Goal: Task Accomplishment & Management: Use online tool/utility

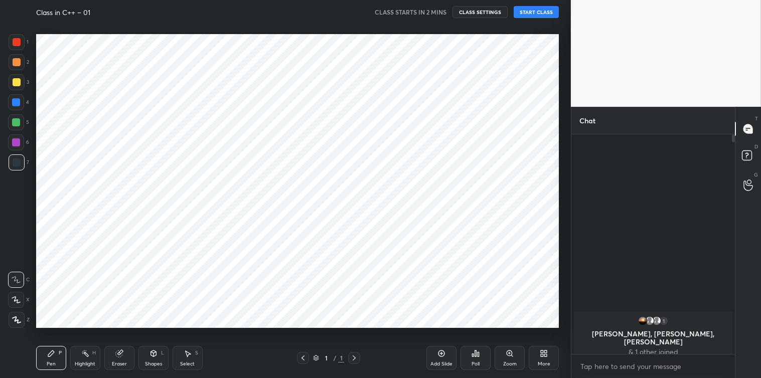
scroll to position [314, 530]
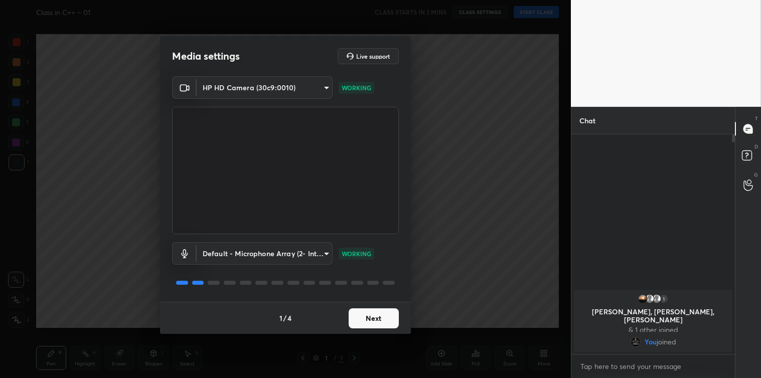
click at [377, 318] on button "Next" at bounding box center [374, 319] width 50 height 20
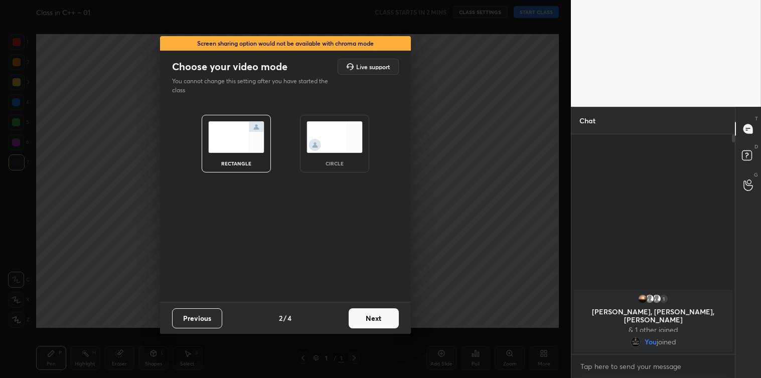
click at [377, 318] on button "Next" at bounding box center [374, 319] width 50 height 20
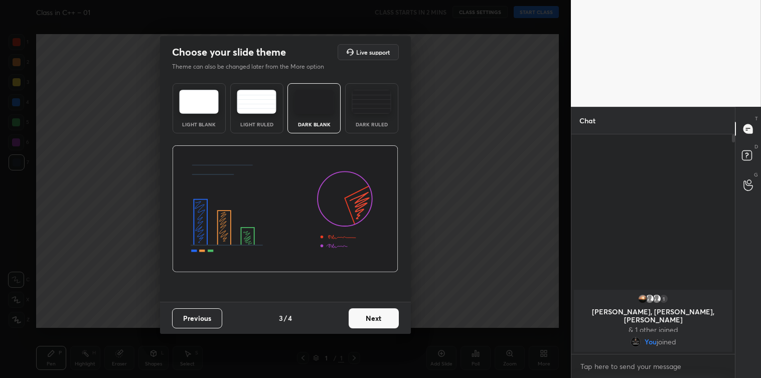
click at [377, 318] on button "Next" at bounding box center [374, 319] width 50 height 20
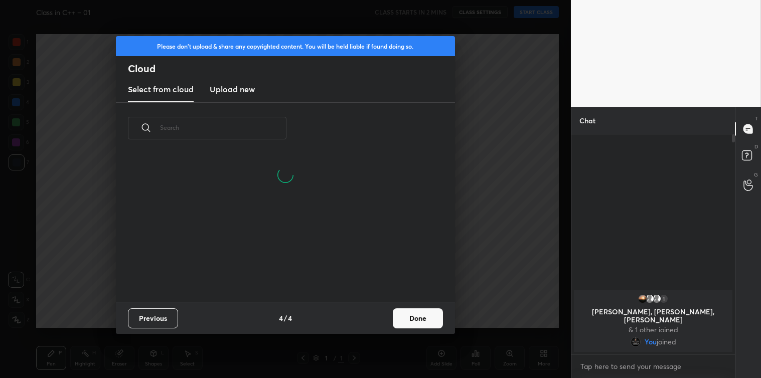
click at [253, 88] on h3 "Upload new" at bounding box center [232, 89] width 45 height 12
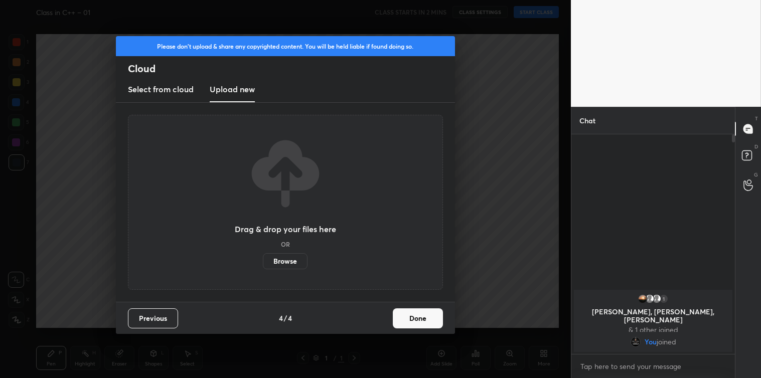
click at [288, 261] on label "Browse" at bounding box center [285, 261] width 45 height 16
click at [263, 261] on input "Browse" at bounding box center [263, 261] width 0 height 16
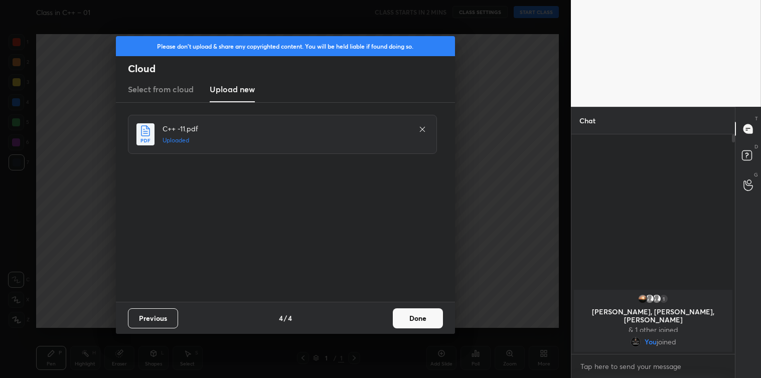
click at [399, 318] on button "Done" at bounding box center [418, 319] width 50 height 20
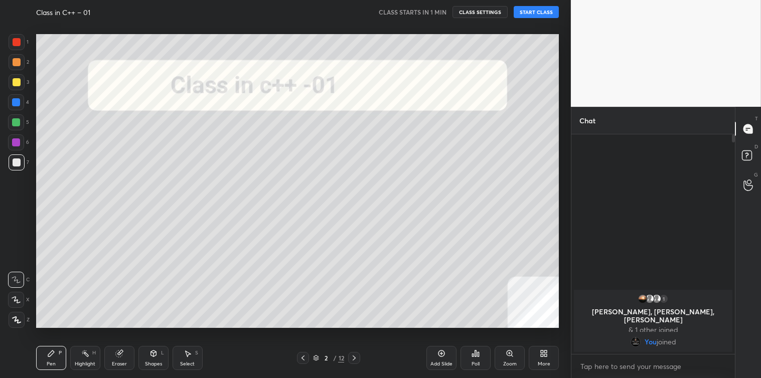
click at [521, 9] on button "START CLASS" at bounding box center [536, 12] width 45 height 12
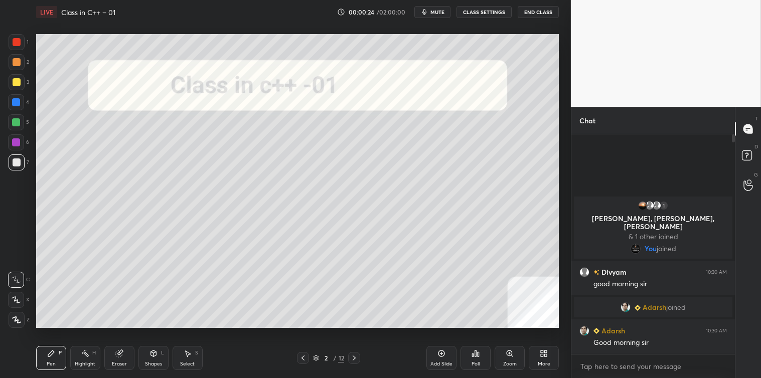
click at [355, 355] on icon at bounding box center [354, 358] width 8 height 8
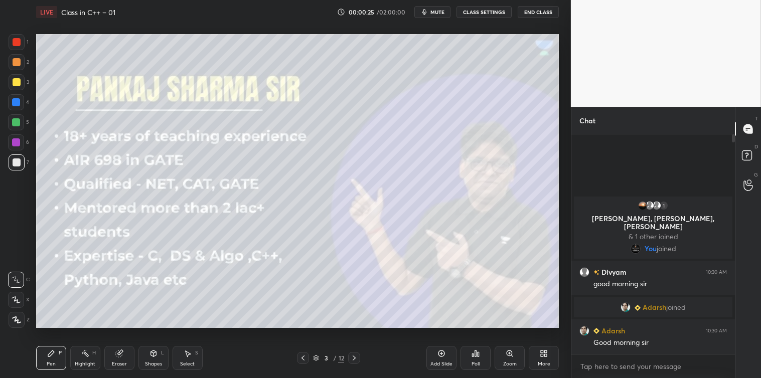
click at [355, 357] on icon at bounding box center [354, 358] width 8 height 8
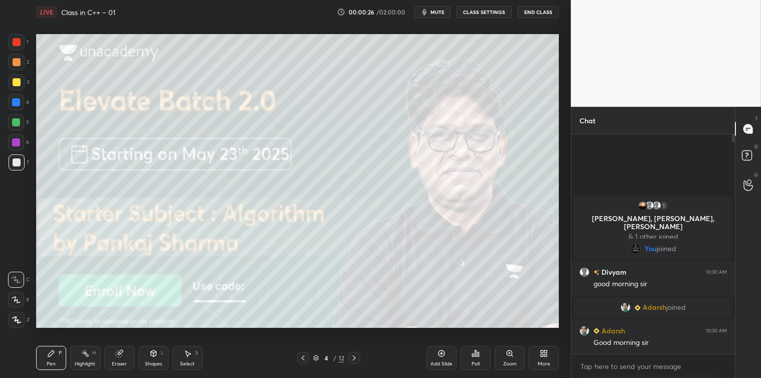
click at [355, 357] on icon at bounding box center [354, 358] width 8 height 8
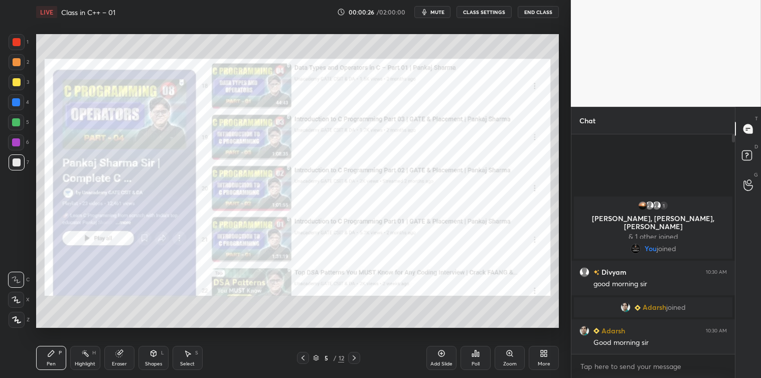
click at [354, 356] on icon at bounding box center [354, 358] width 8 height 8
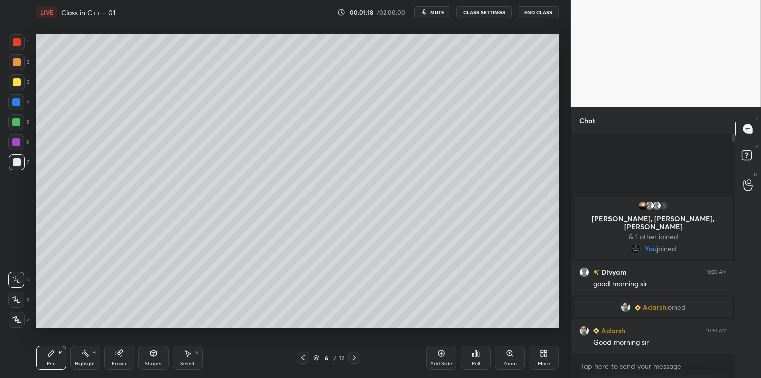
click at [184, 355] on icon at bounding box center [188, 354] width 8 height 8
click at [304, 64] on div "0 ° Undo Copy Duplicate Duplicate to new slide Delete" at bounding box center [297, 181] width 523 height 294
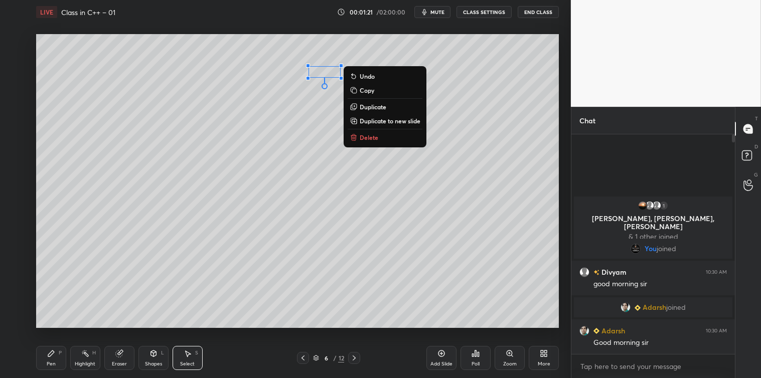
click at [359, 133] on button "Delete" at bounding box center [385, 137] width 75 height 12
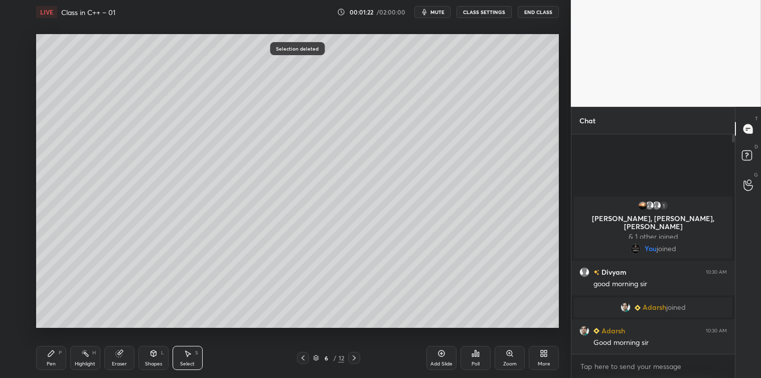
click at [54, 356] on icon at bounding box center [51, 354] width 8 height 8
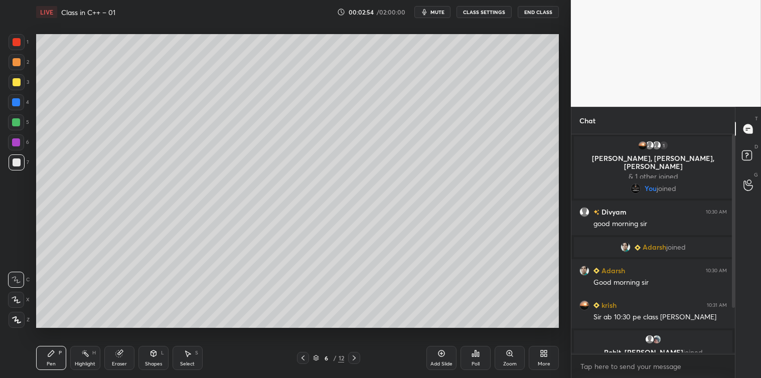
scroll to position [57, 0]
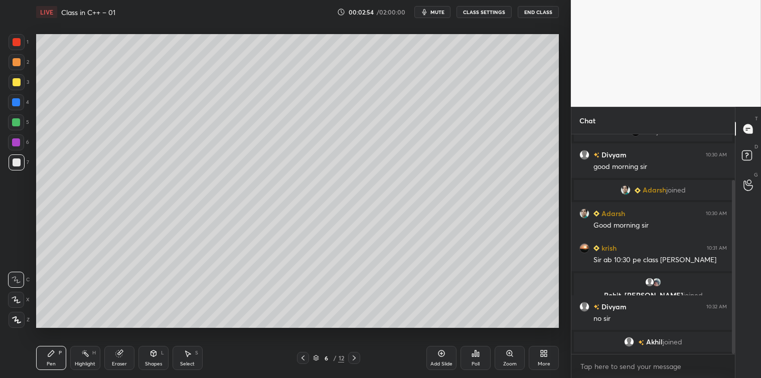
drag, startPoint x: 733, startPoint y: 286, endPoint x: 733, endPoint y: 318, distance: 32.1
click at [733, 318] on div at bounding box center [733, 267] width 3 height 174
click at [358, 360] on icon at bounding box center [354, 358] width 8 height 8
click at [15, 85] on div at bounding box center [17, 82] width 8 height 8
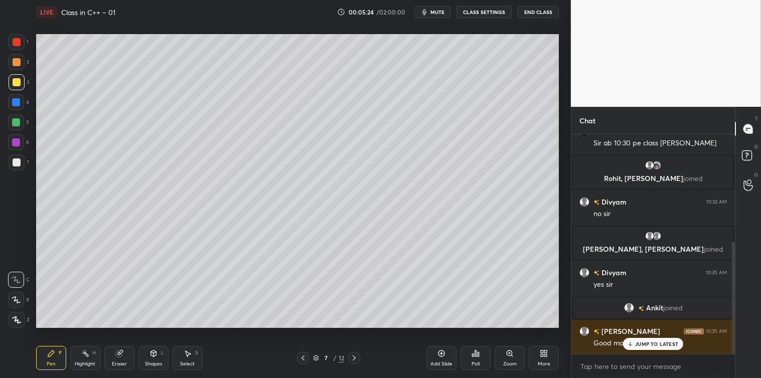
scroll to position [209, 0]
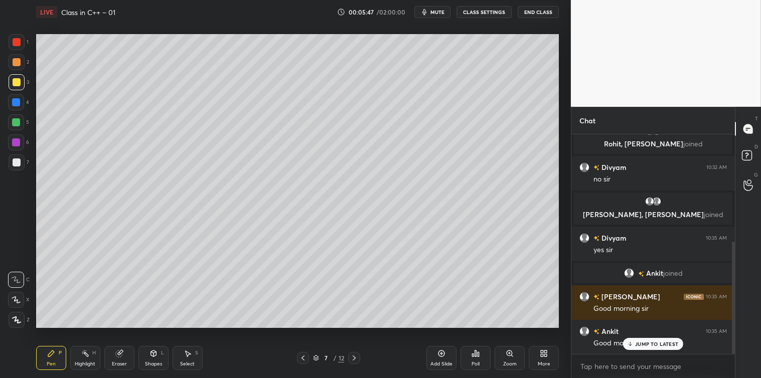
click at [437, 359] on div "Add Slide" at bounding box center [442, 358] width 30 height 24
click at [151, 355] on icon at bounding box center [154, 354] width 6 height 6
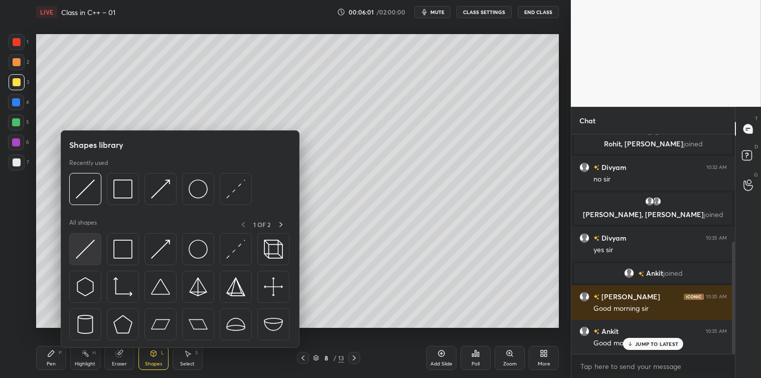
click at [81, 251] on img at bounding box center [85, 249] width 19 height 19
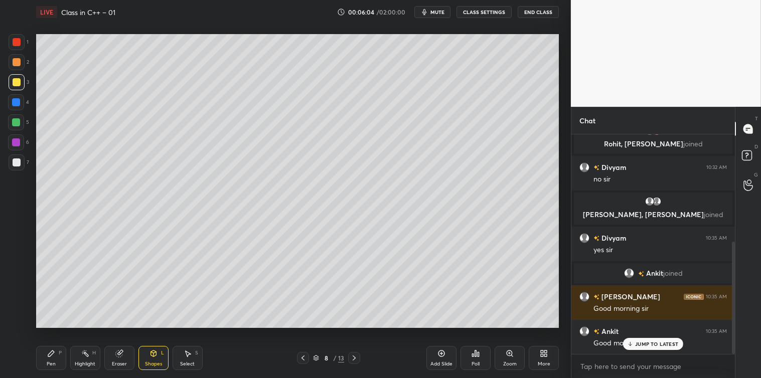
click at [46, 352] on div "Pen P" at bounding box center [51, 358] width 30 height 24
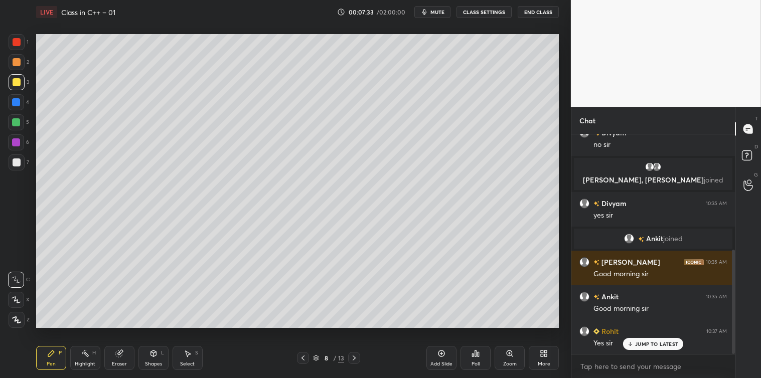
click at [358, 360] on icon at bounding box center [354, 358] width 8 height 8
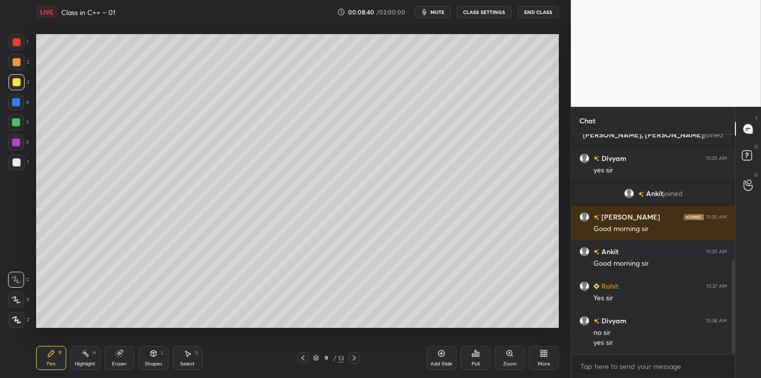
scroll to position [323, 0]
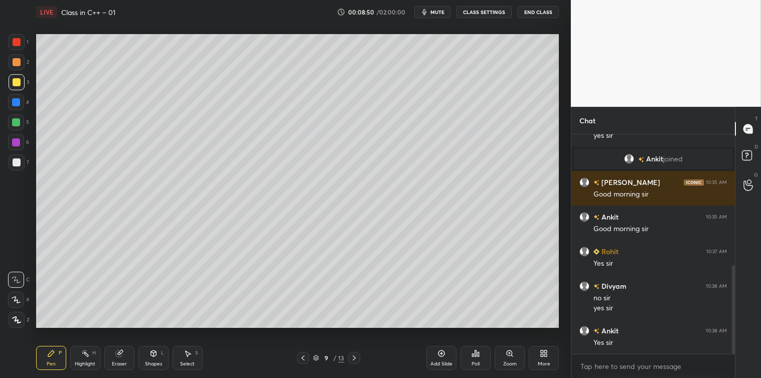
click at [438, 362] on div "Add Slide" at bounding box center [442, 364] width 22 height 5
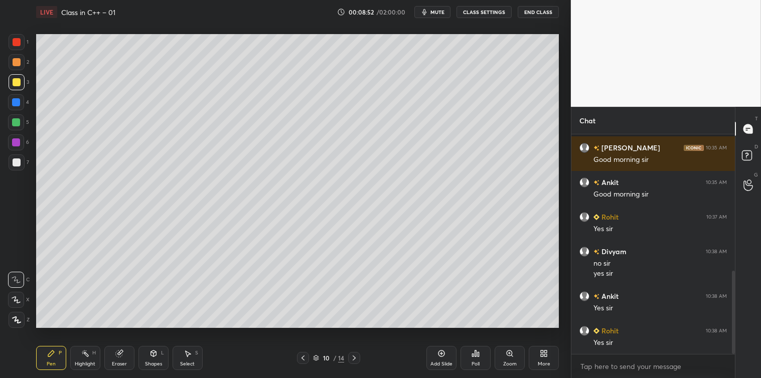
click at [17, 163] on div at bounding box center [17, 163] width 8 height 8
click at [547, 355] on icon at bounding box center [545, 355] width 3 height 3
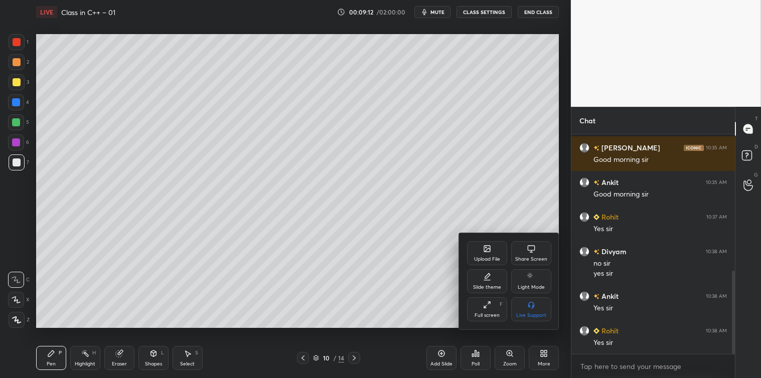
click at [537, 257] on div "Share Screen" at bounding box center [531, 259] width 32 height 5
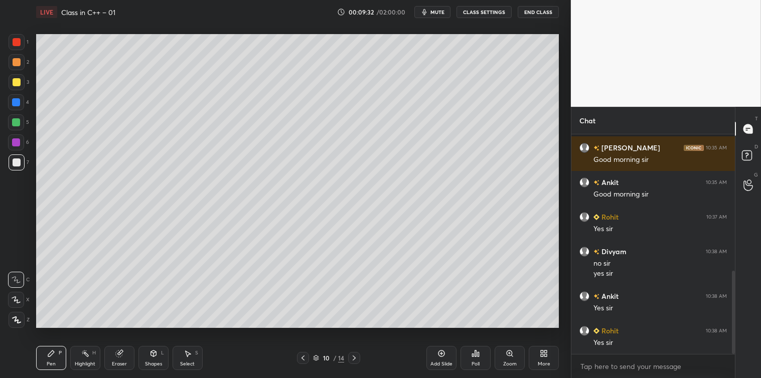
click at [542, 359] on div "More" at bounding box center [544, 358] width 30 height 24
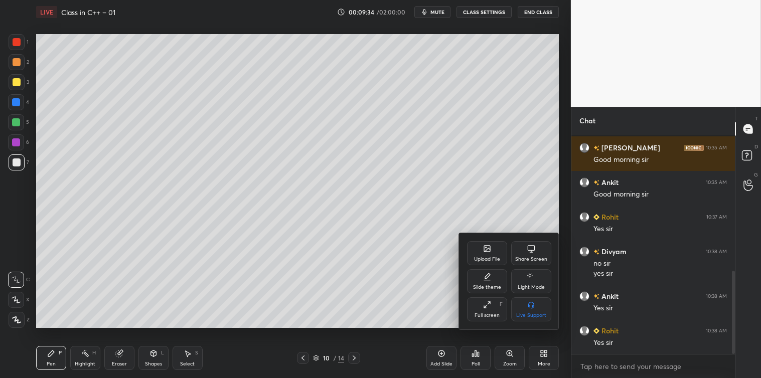
click at [530, 246] on icon at bounding box center [532, 248] width 8 height 6
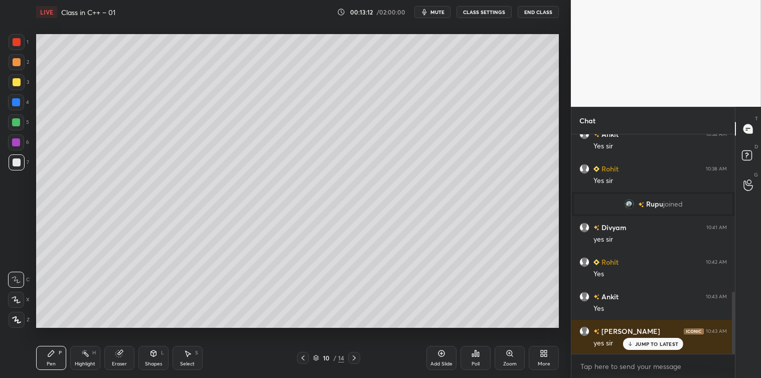
scroll to position [554, 0]
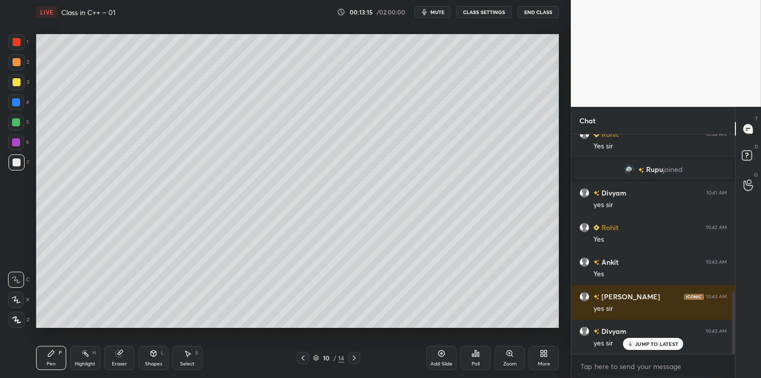
click at [542, 357] on icon at bounding box center [542, 355] width 3 height 3
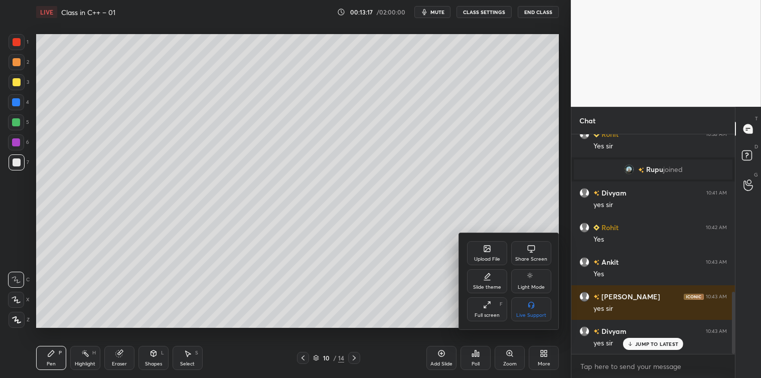
click at [528, 257] on div "Share Screen" at bounding box center [531, 259] width 32 height 5
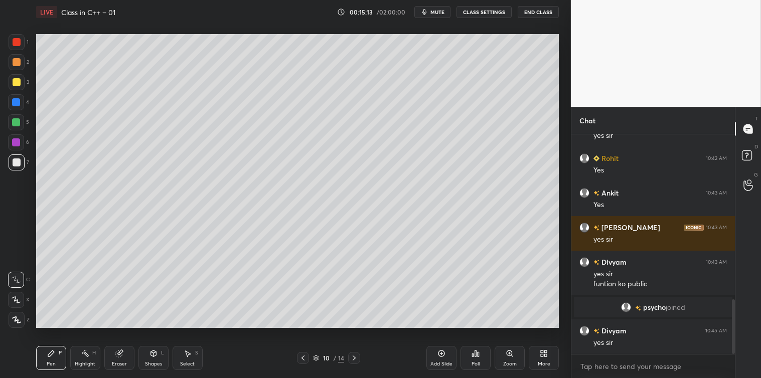
scroll to position [658, 0]
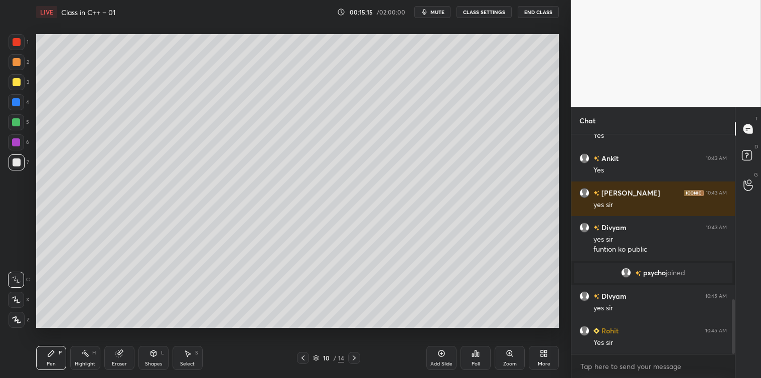
click at [542, 355] on icon at bounding box center [542, 355] width 3 height 3
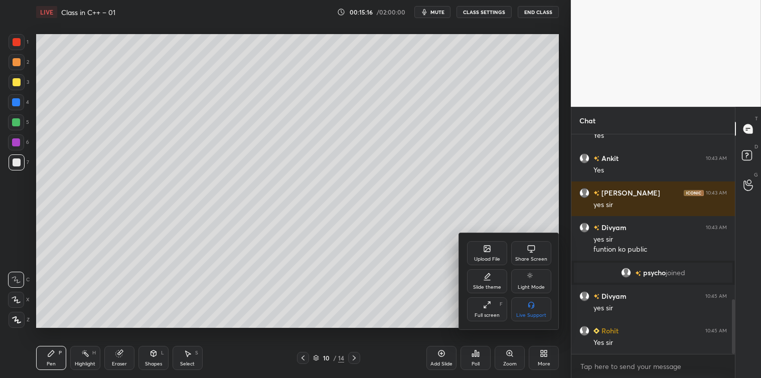
click at [529, 255] on div "Share Screen" at bounding box center [531, 253] width 40 height 24
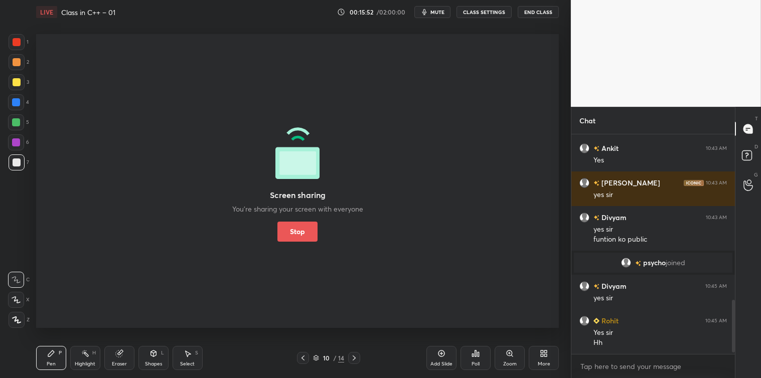
scroll to position [692, 0]
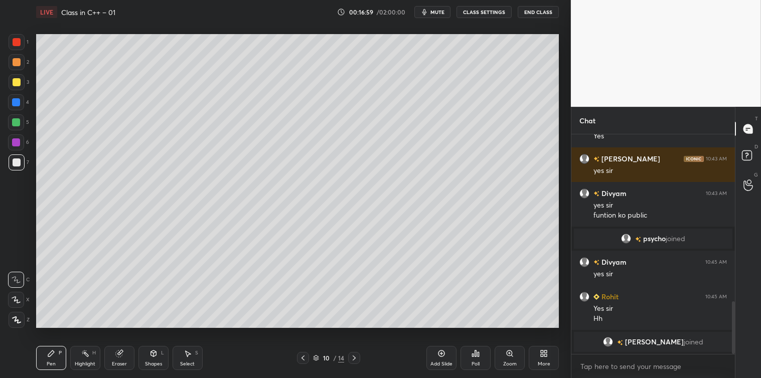
click at [355, 358] on icon at bounding box center [354, 358] width 3 height 5
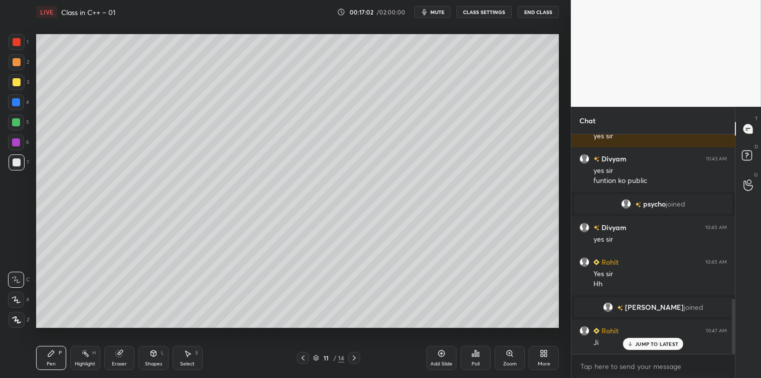
scroll to position [651, 0]
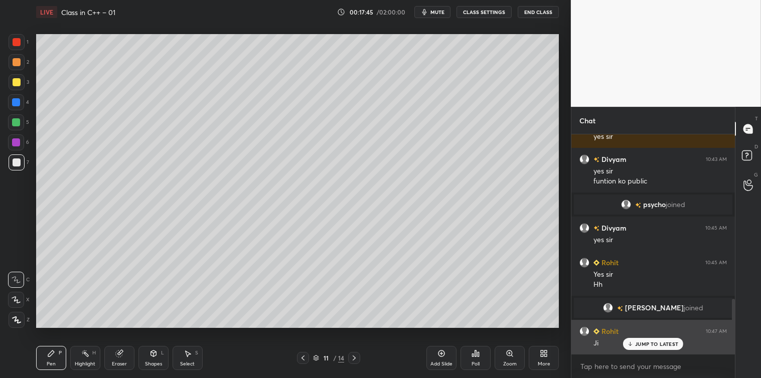
click at [644, 343] on p "JUMP TO LATEST" at bounding box center [656, 344] width 43 height 6
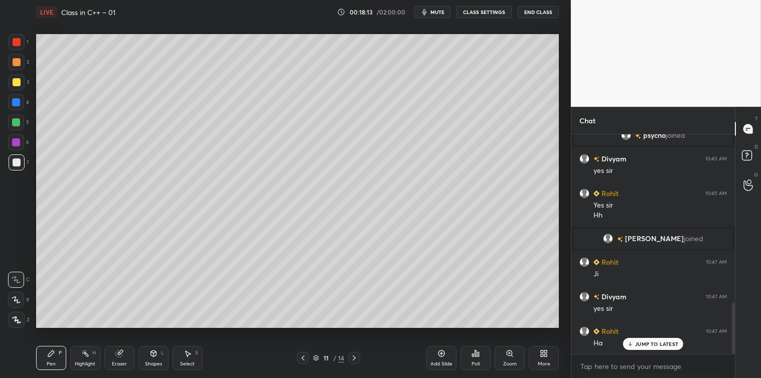
scroll to position [755, 0]
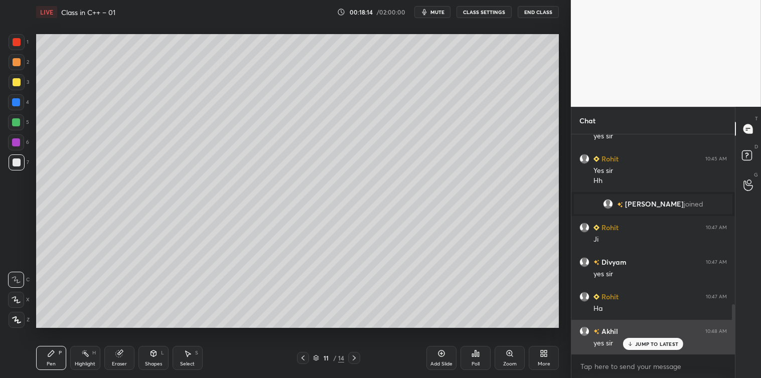
click at [636, 339] on div "JUMP TO LATEST" at bounding box center [653, 344] width 60 height 12
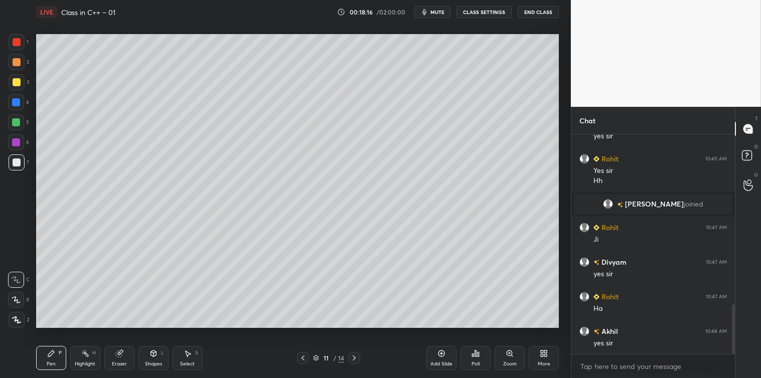
click at [543, 356] on icon at bounding box center [542, 355] width 3 height 3
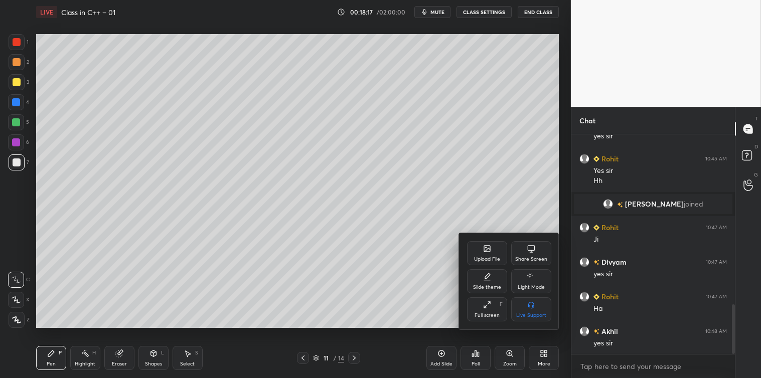
click at [532, 257] on div "Share Screen" at bounding box center [531, 259] width 32 height 5
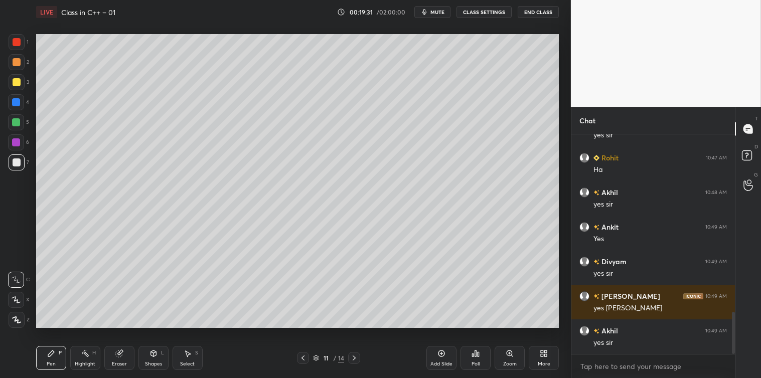
scroll to position [929, 0]
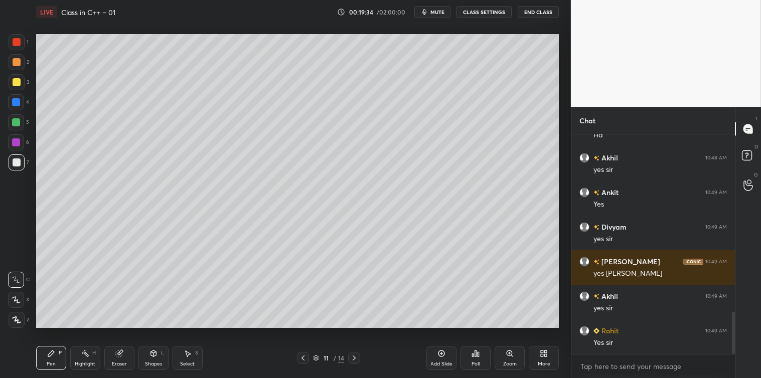
click at [357, 360] on icon at bounding box center [354, 358] width 8 height 8
click at [18, 80] on div at bounding box center [17, 82] width 8 height 8
click at [14, 163] on div at bounding box center [17, 163] width 8 height 8
click at [12, 86] on div at bounding box center [17, 82] width 16 height 16
click at [191, 357] on icon at bounding box center [188, 354] width 8 height 8
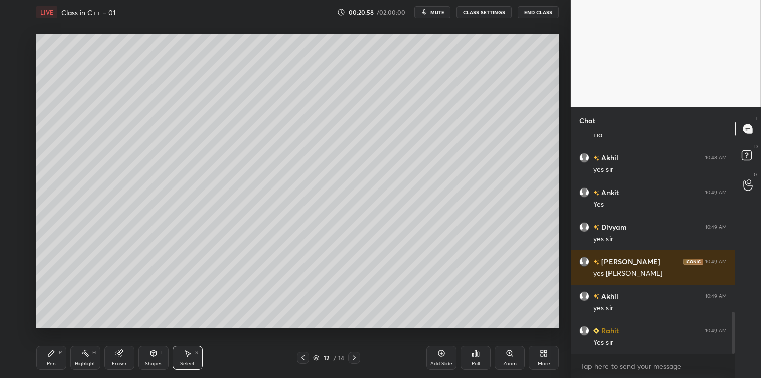
click at [53, 353] on icon at bounding box center [51, 354] width 6 height 6
click at [13, 47] on div at bounding box center [17, 42] width 16 height 16
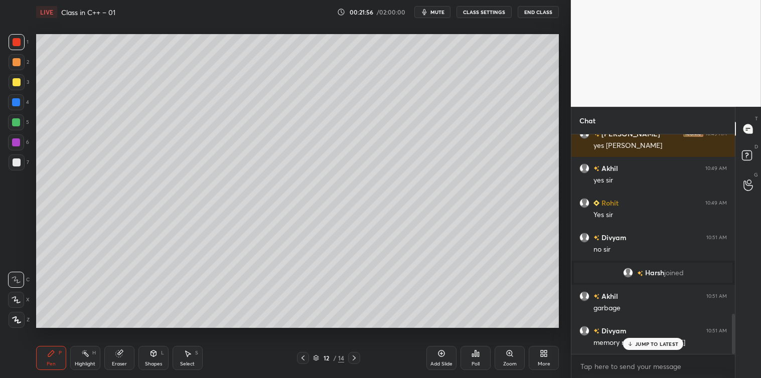
scroll to position [988, 0]
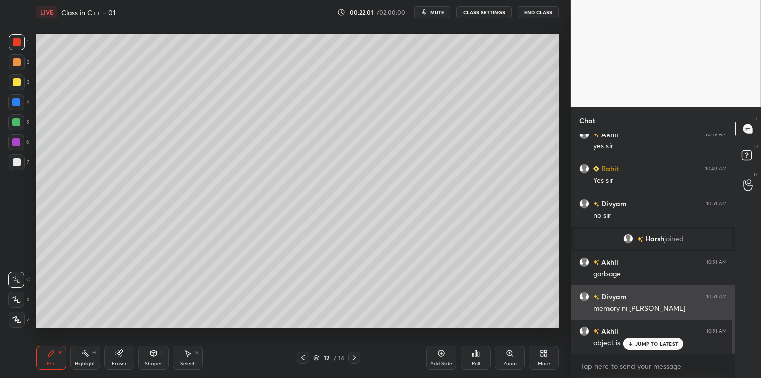
click at [646, 344] on p "JUMP TO LATEST" at bounding box center [656, 344] width 43 height 6
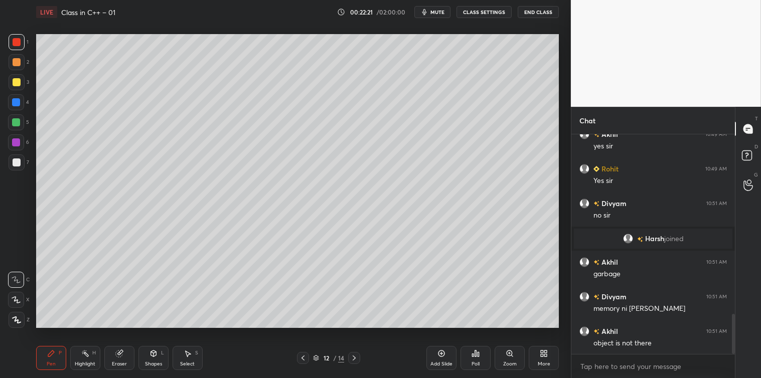
click at [541, 352] on icon at bounding box center [542, 352] width 3 height 3
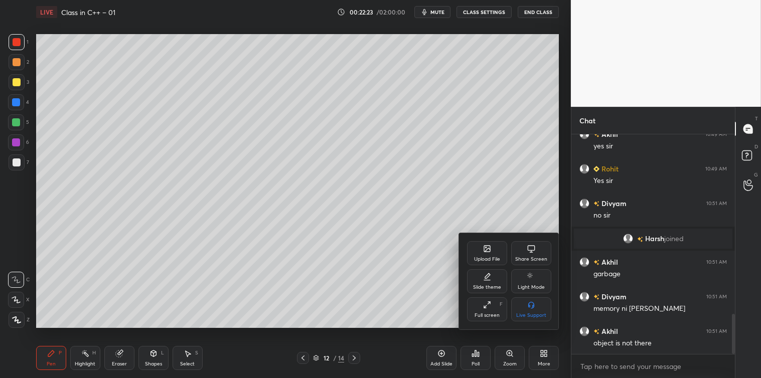
click at [531, 249] on icon at bounding box center [531, 249] width 8 height 8
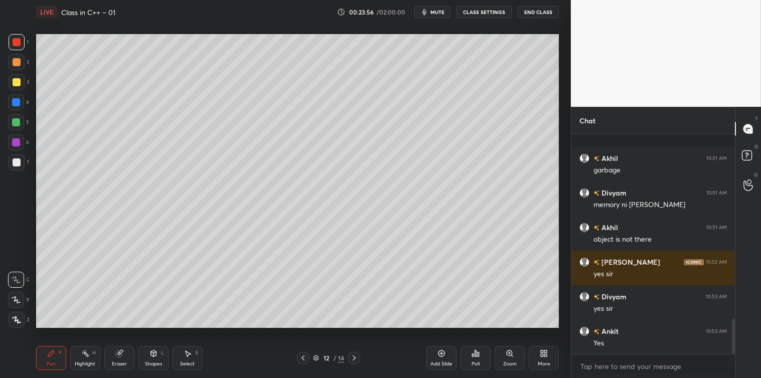
scroll to position [1161, 0]
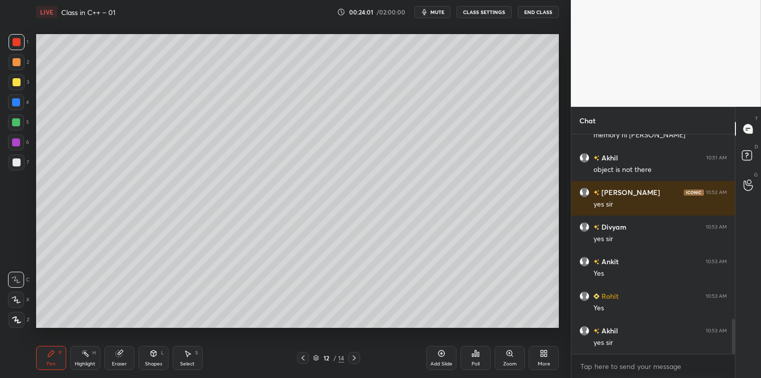
click at [194, 347] on div "Select S" at bounding box center [188, 358] width 30 height 24
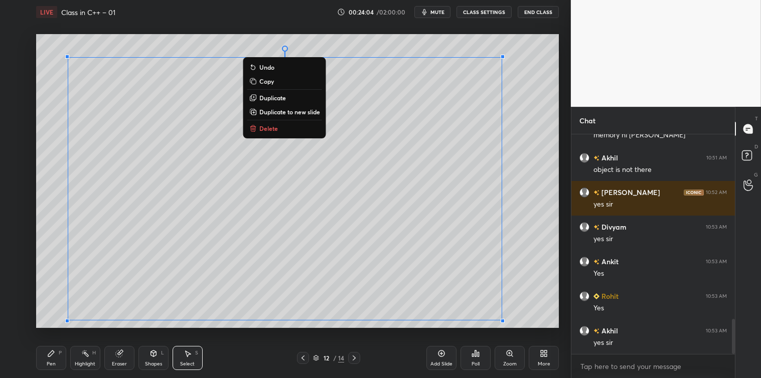
click at [264, 79] on p "Copy" at bounding box center [266, 81] width 15 height 8
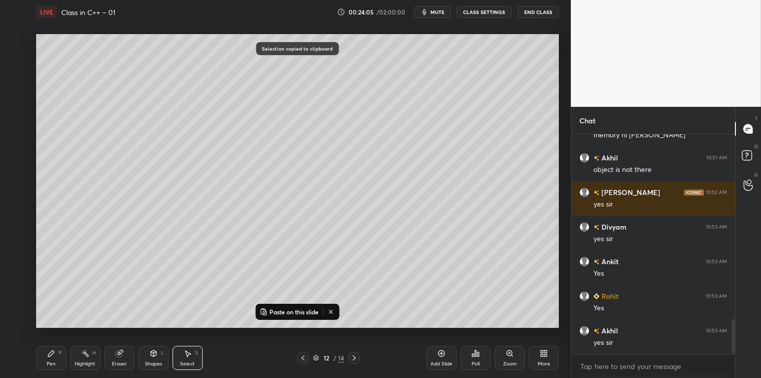
click at [438, 354] on icon at bounding box center [442, 354] width 8 height 8
click at [290, 312] on p "Paste on this slide" at bounding box center [293, 312] width 49 height 8
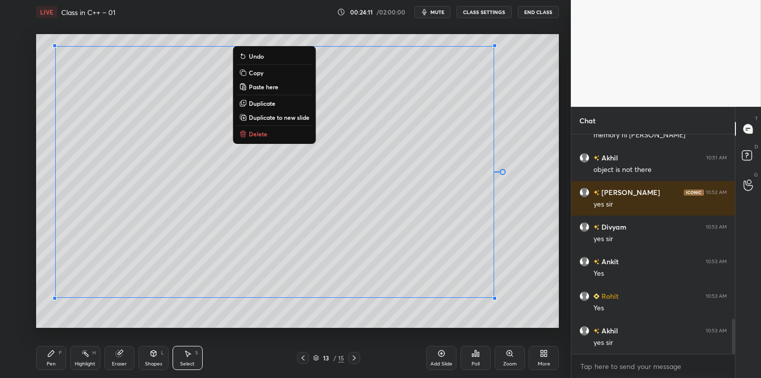
click at [52, 359] on div "Pen P" at bounding box center [51, 358] width 30 height 24
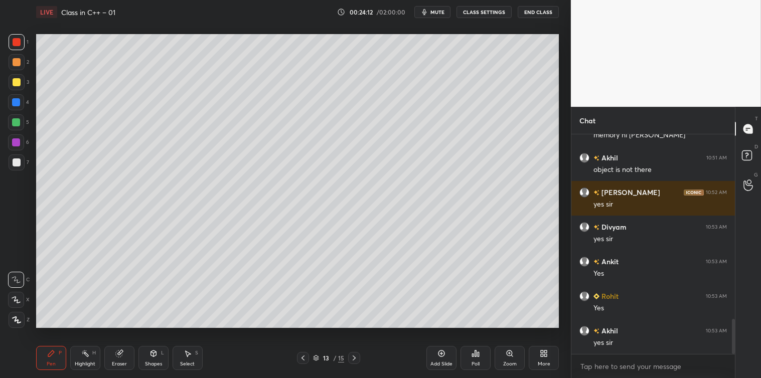
click at [190, 358] on div "Select S" at bounding box center [188, 358] width 30 height 24
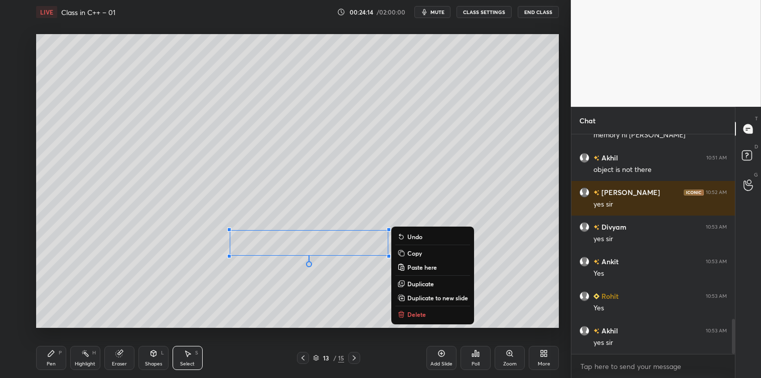
click at [412, 314] on p "Delete" at bounding box center [416, 315] width 19 height 8
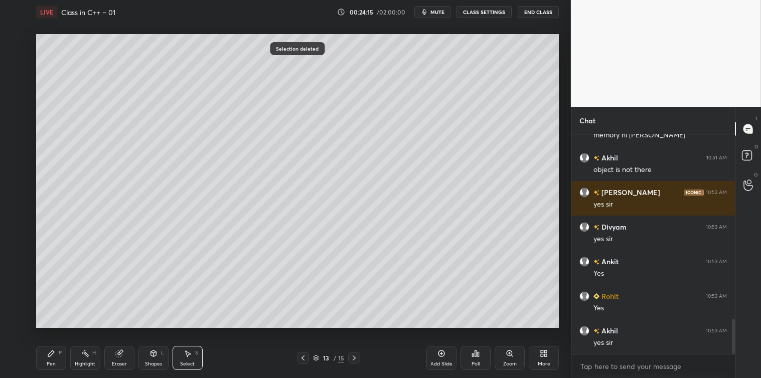
click at [50, 359] on div "Pen P" at bounding box center [51, 358] width 30 height 24
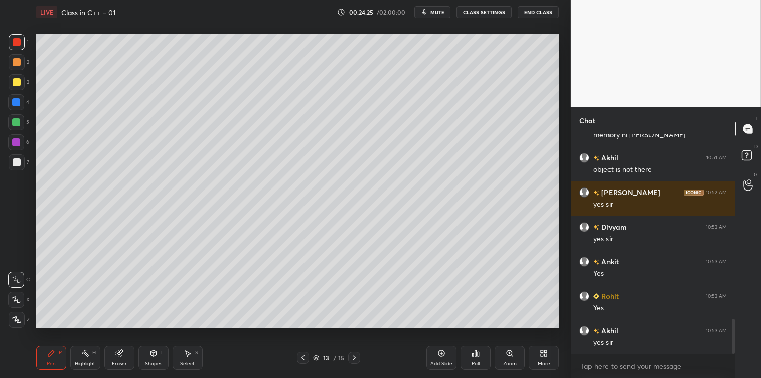
click at [187, 355] on icon at bounding box center [188, 354] width 6 height 6
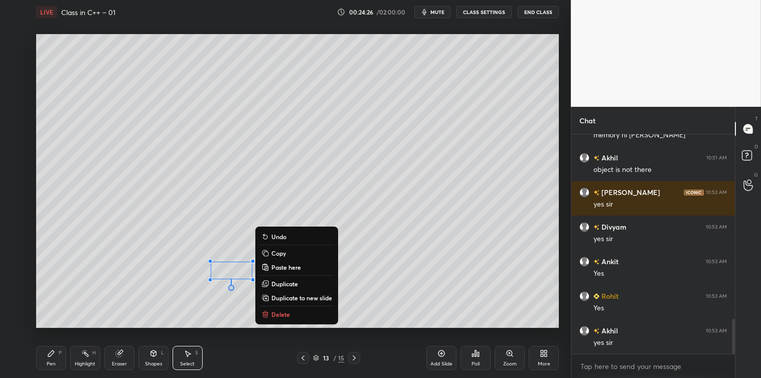
click at [280, 314] on p "Delete" at bounding box center [280, 315] width 19 height 8
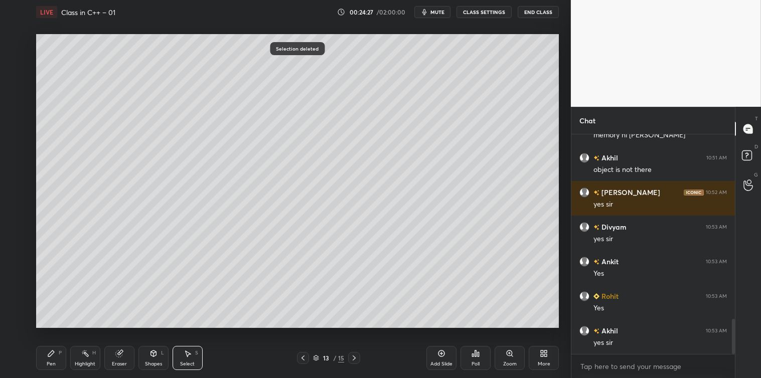
click at [49, 363] on div "Pen" at bounding box center [51, 364] width 9 height 5
click at [14, 167] on div at bounding box center [17, 163] width 16 height 16
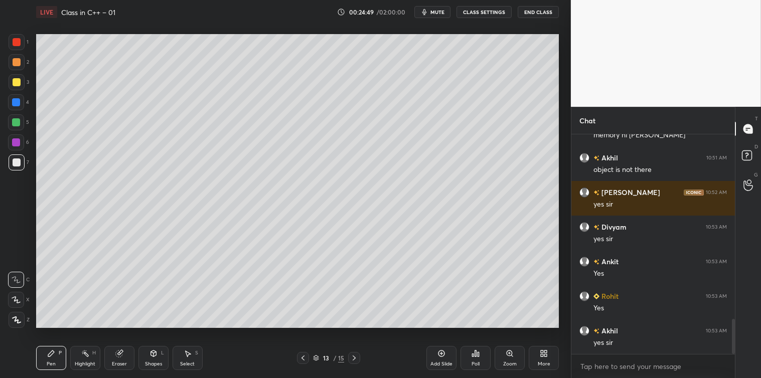
scroll to position [1196, 0]
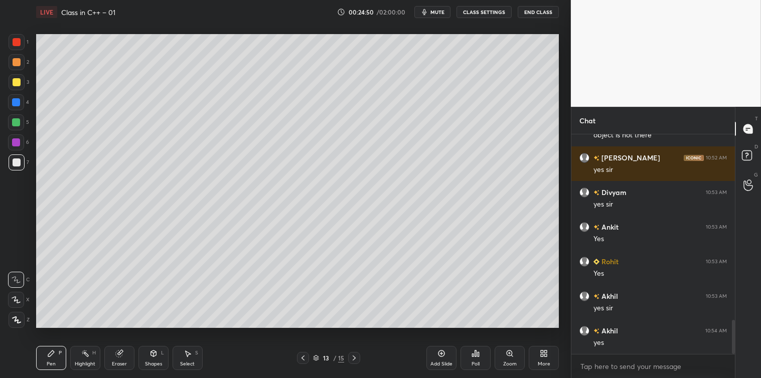
click at [547, 354] on icon at bounding box center [544, 354] width 8 height 8
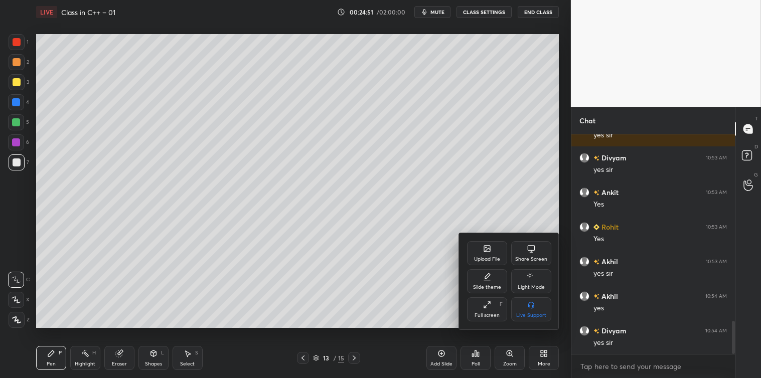
click at [529, 251] on icon at bounding box center [531, 249] width 8 height 8
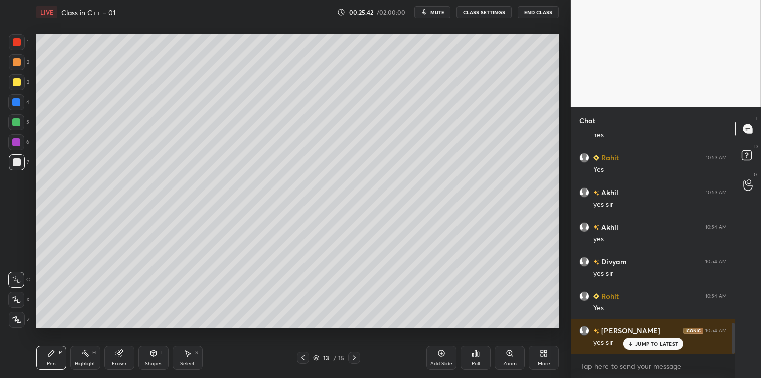
scroll to position [1334, 0]
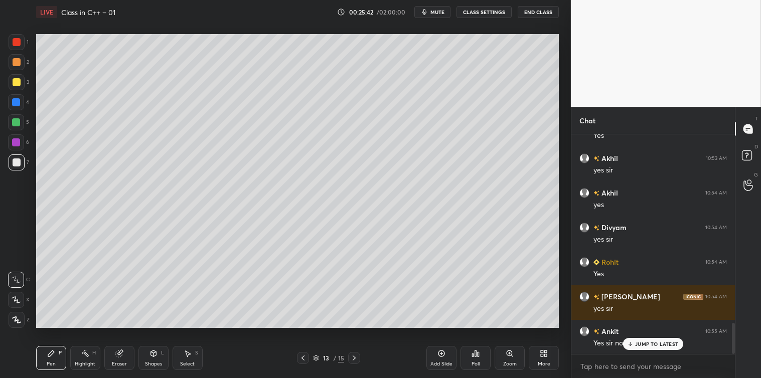
click at [440, 354] on icon at bounding box center [442, 354] width 8 height 8
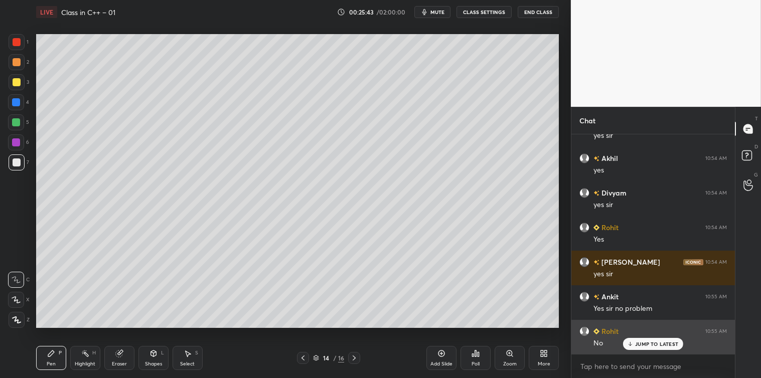
click at [644, 341] on p "JUMP TO LATEST" at bounding box center [656, 344] width 43 height 6
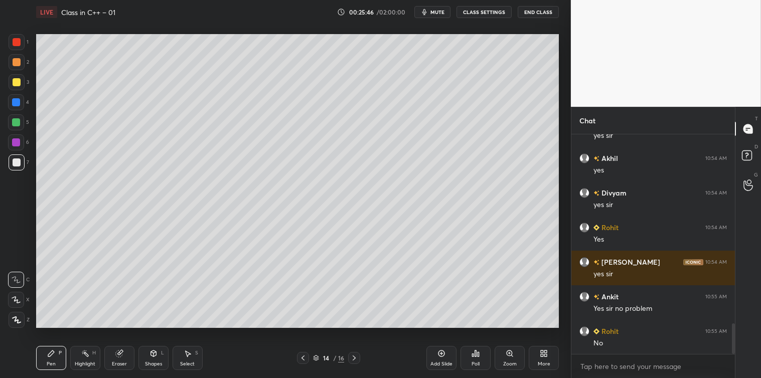
scroll to position [1403, 0]
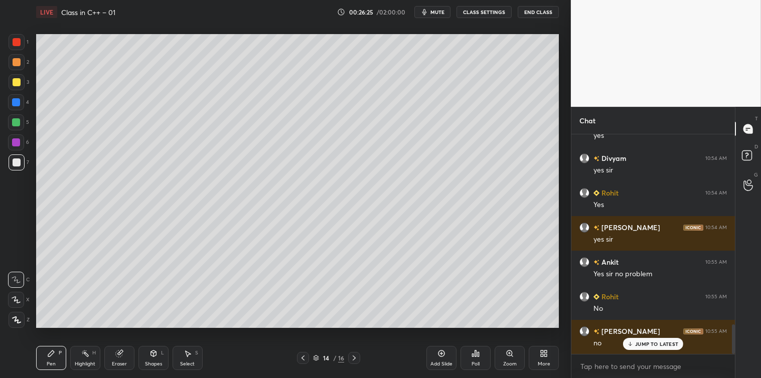
click at [159, 355] on div "Shapes L" at bounding box center [153, 358] width 30 height 24
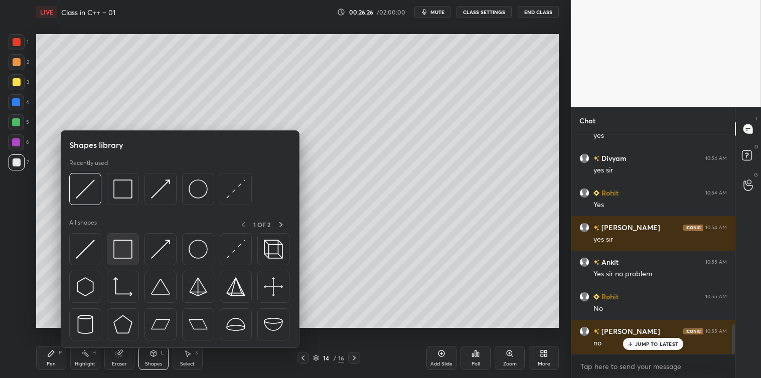
click at [121, 252] on img at bounding box center [122, 249] width 19 height 19
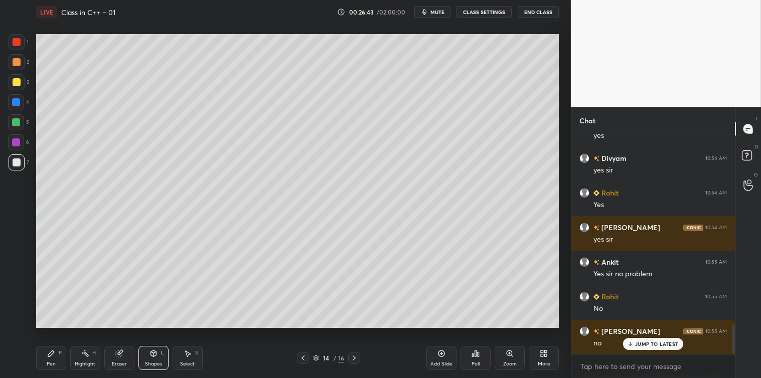
click at [54, 360] on div "Pen P" at bounding box center [51, 358] width 30 height 24
click at [17, 87] on div at bounding box center [17, 82] width 16 height 16
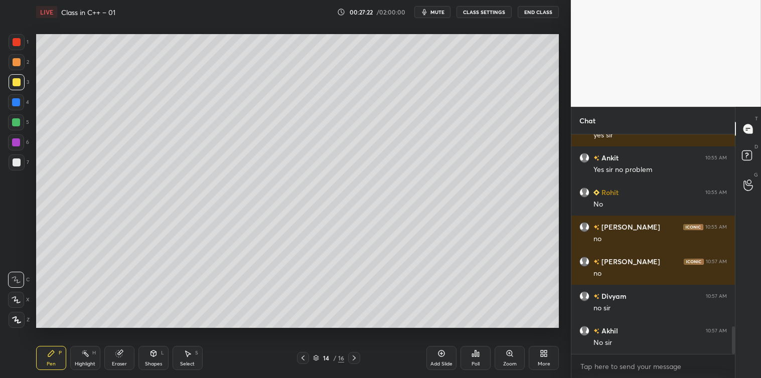
scroll to position [1542, 0]
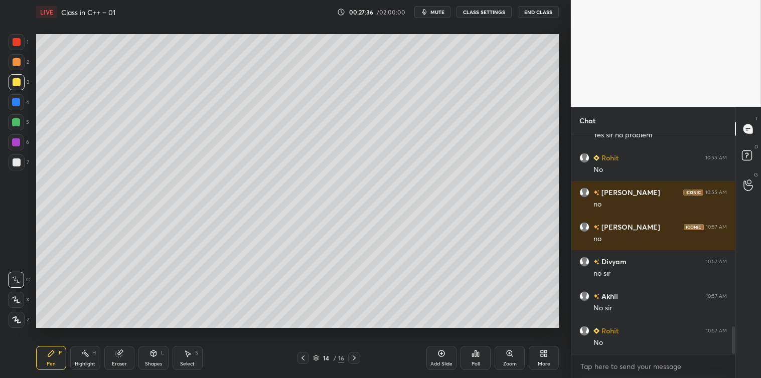
click at [435, 355] on div "Add Slide" at bounding box center [442, 358] width 30 height 24
click at [13, 164] on div at bounding box center [17, 163] width 8 height 8
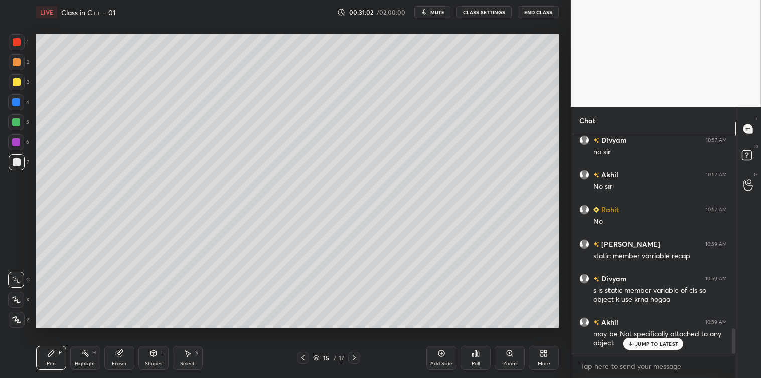
scroll to position [1699, 0]
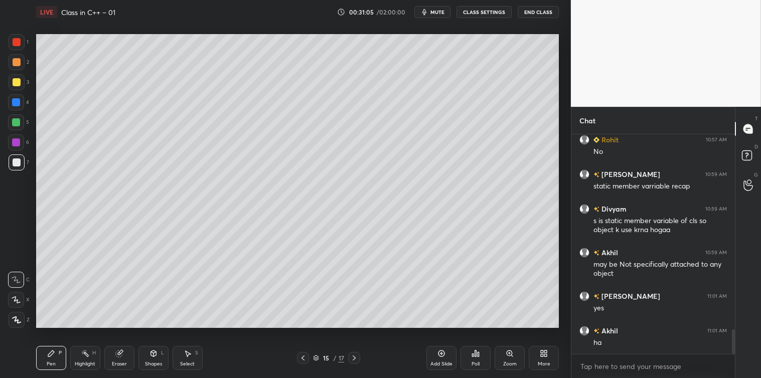
click at [191, 352] on icon at bounding box center [188, 354] width 8 height 8
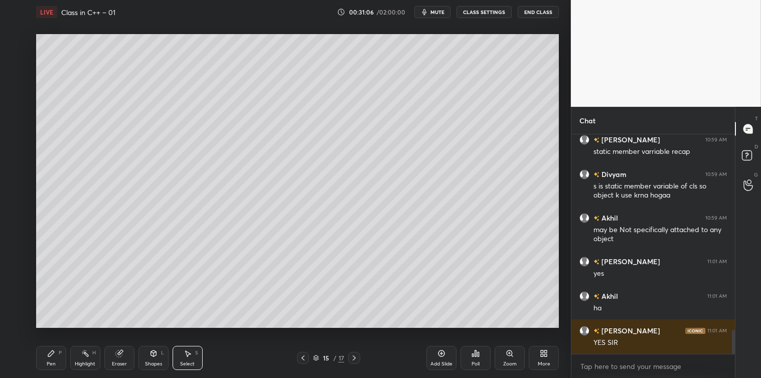
scroll to position [1802, 0]
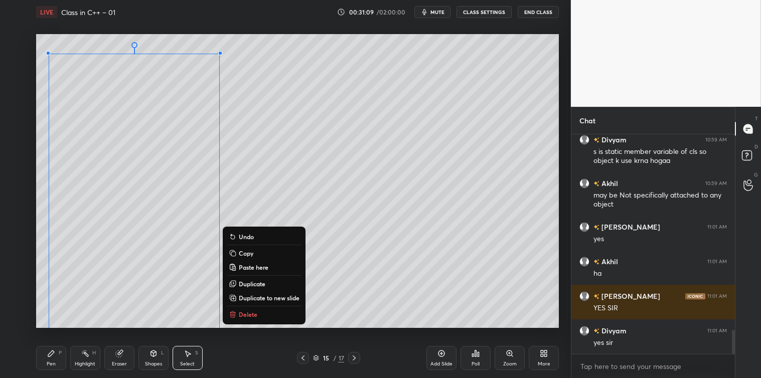
click at [255, 252] on button "Copy" at bounding box center [264, 253] width 75 height 12
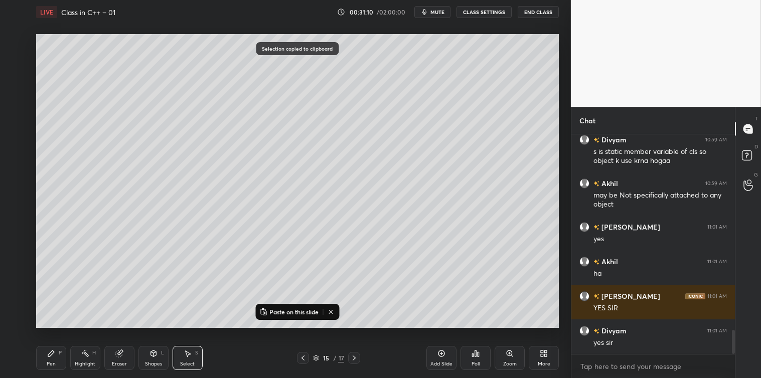
click at [436, 354] on div "Add Slide" at bounding box center [442, 358] width 30 height 24
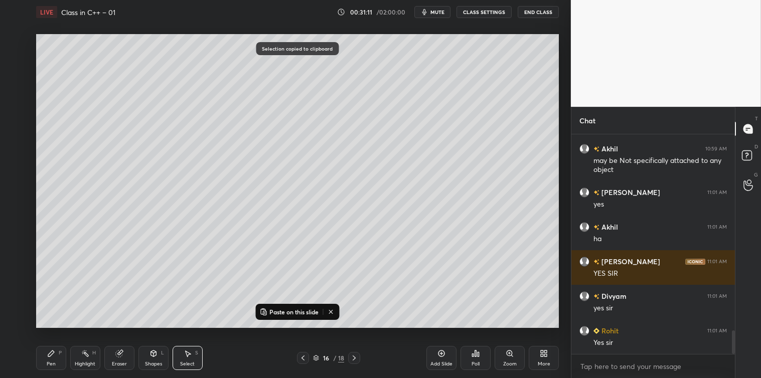
click at [293, 314] on p "Paste on this slide" at bounding box center [293, 312] width 49 height 8
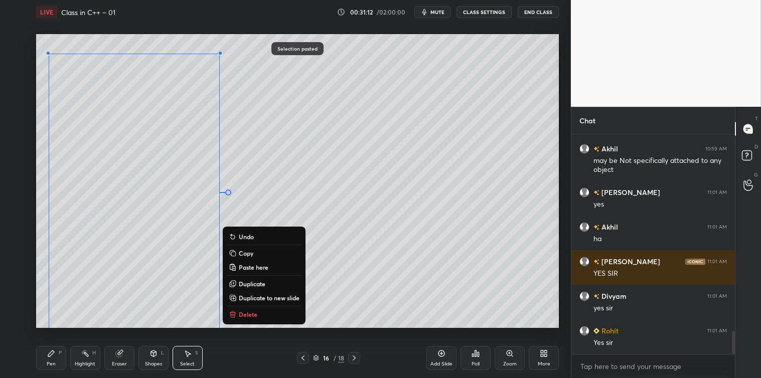
scroll to position [1872, 0]
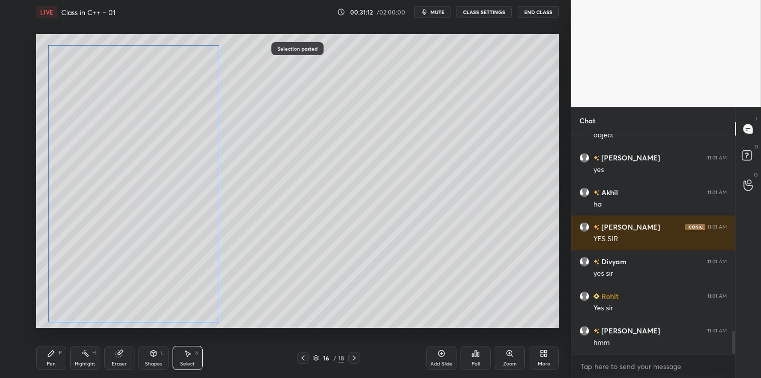
click at [172, 245] on div "0 ° Undo Copy Paste here Duplicate Duplicate to new slide Delete" at bounding box center [297, 181] width 523 height 294
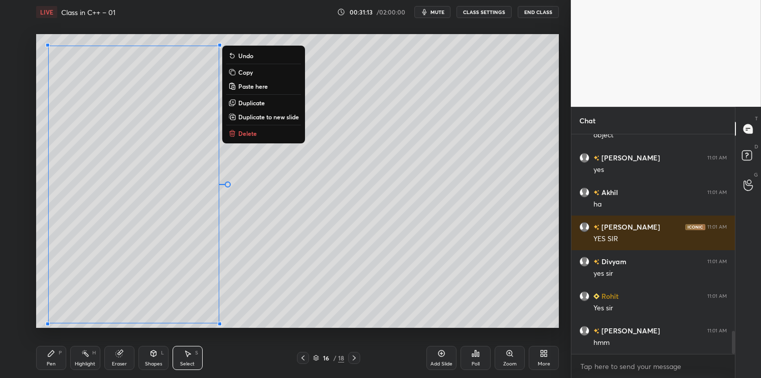
click at [359, 309] on div "0 ° Undo Copy Paste here Duplicate Duplicate to new slide Delete" at bounding box center [297, 181] width 523 height 294
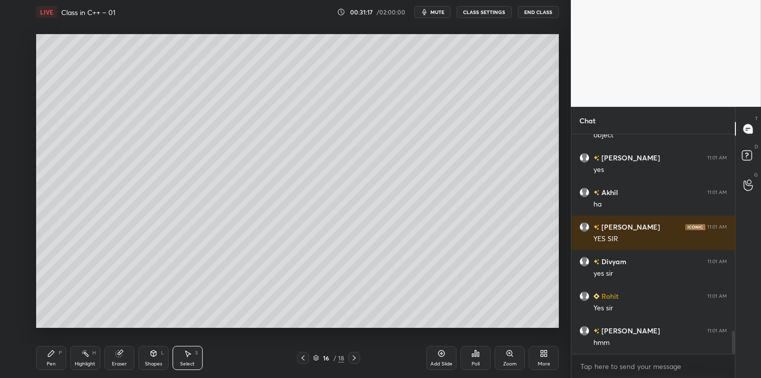
click at [546, 353] on icon at bounding box center [545, 352] width 3 height 3
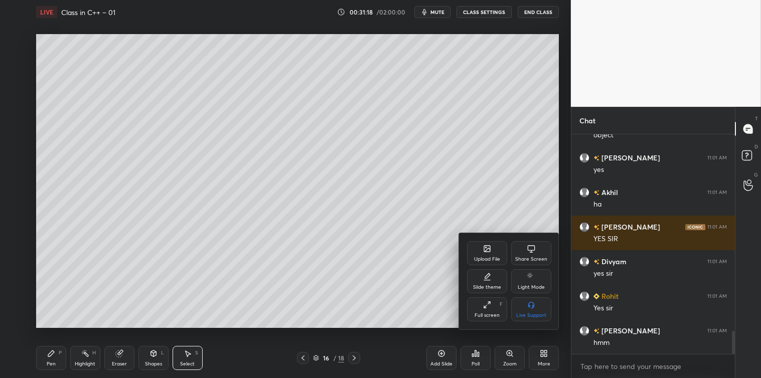
click at [531, 254] on div "Share Screen" at bounding box center [531, 253] width 40 height 24
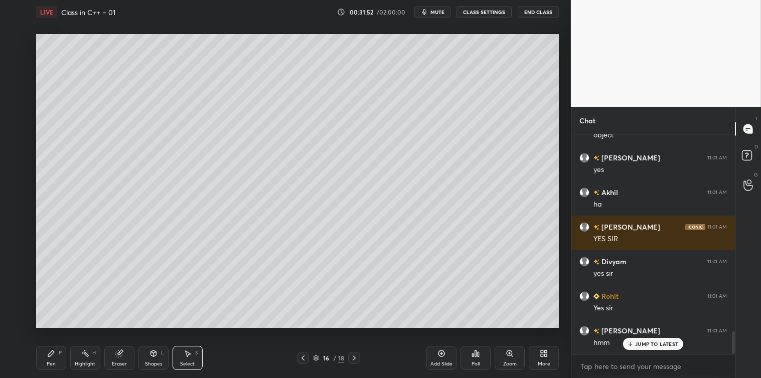
scroll to position [1906, 0]
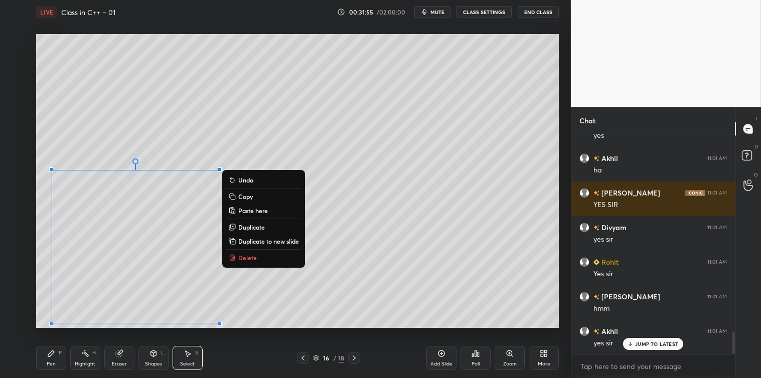
click at [242, 197] on p "Copy" at bounding box center [245, 197] width 15 height 8
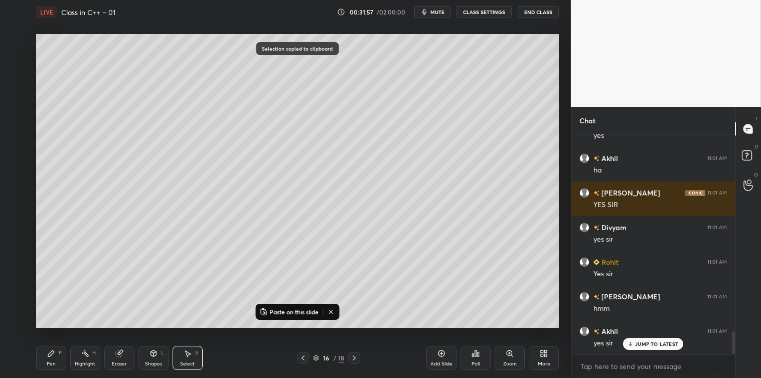
click at [277, 309] on p "Paste on this slide" at bounding box center [293, 312] width 49 height 8
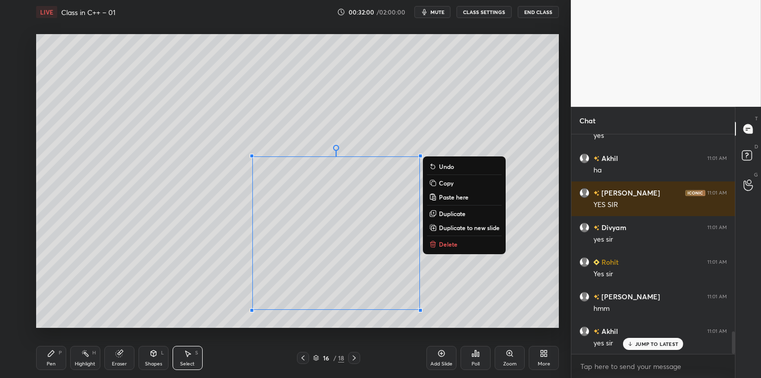
click at [52, 357] on icon at bounding box center [51, 354] width 8 height 8
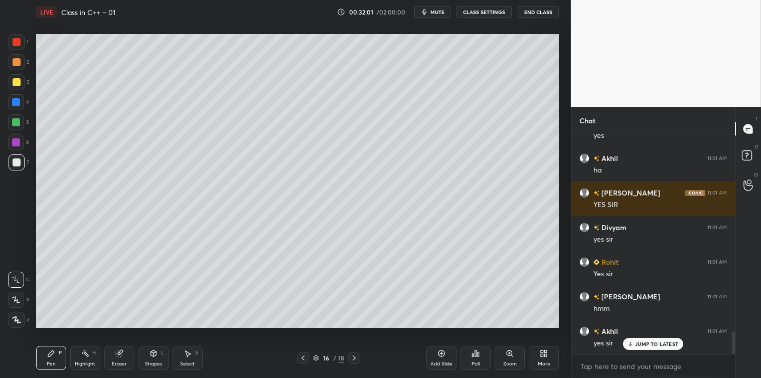
click at [192, 356] on div "Select S" at bounding box center [188, 358] width 30 height 24
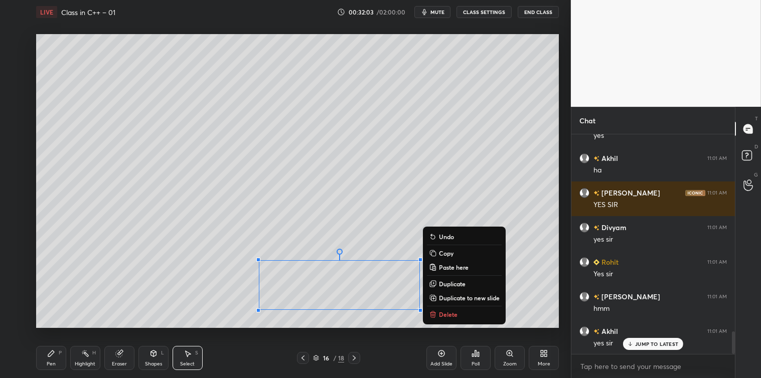
click at [439, 313] on p "Delete" at bounding box center [448, 315] width 19 height 8
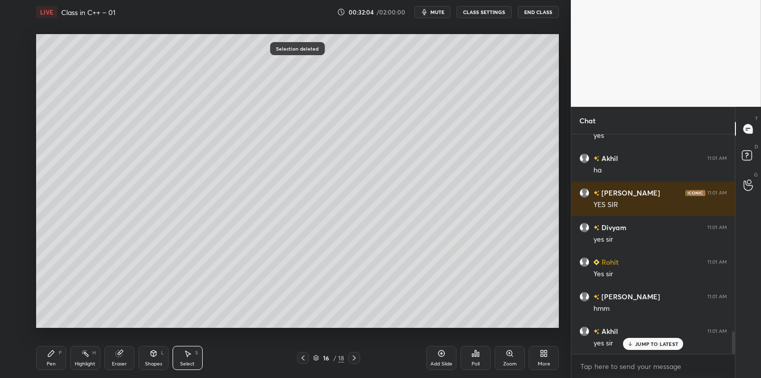
click at [49, 359] on div "Pen P" at bounding box center [51, 358] width 30 height 24
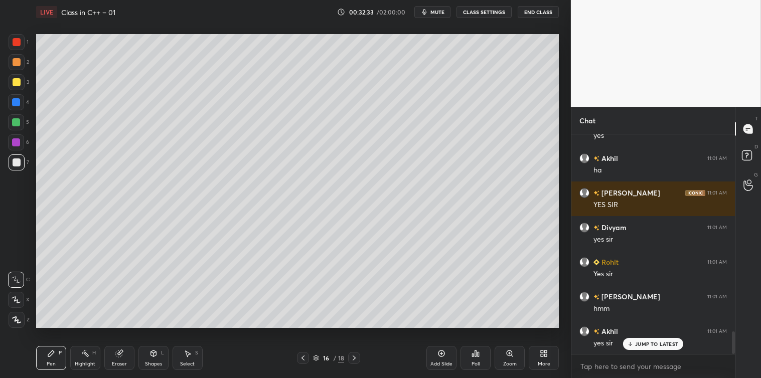
click at [442, 355] on icon at bounding box center [441, 353] width 3 height 3
click at [542, 357] on icon at bounding box center [542, 355] width 3 height 3
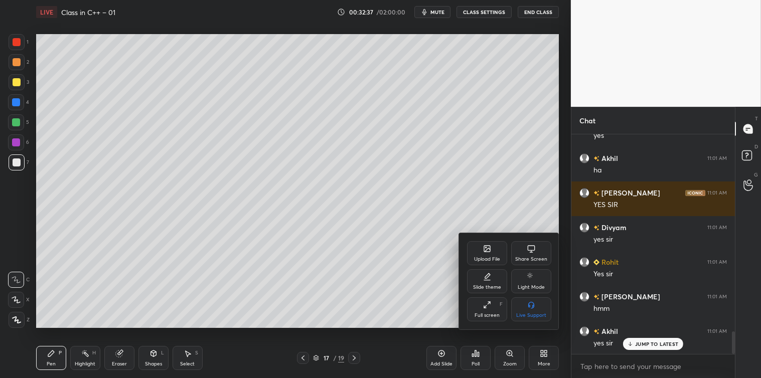
click at [532, 257] on div "Share Screen" at bounding box center [531, 259] width 32 height 5
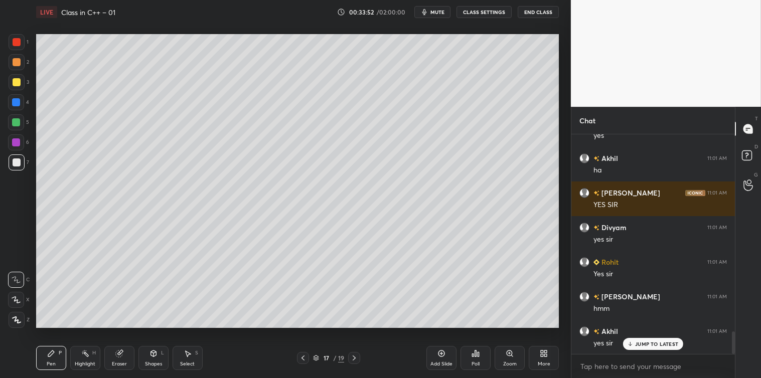
click at [442, 359] on div "Add Slide" at bounding box center [442, 358] width 30 height 24
click at [438, 352] on icon at bounding box center [442, 354] width 8 height 8
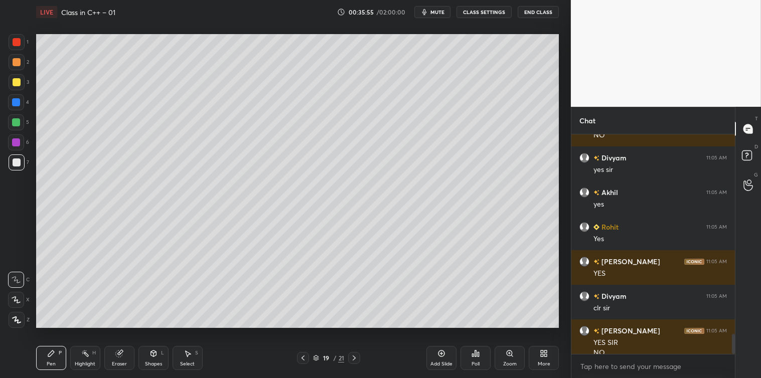
scroll to position [2193, 0]
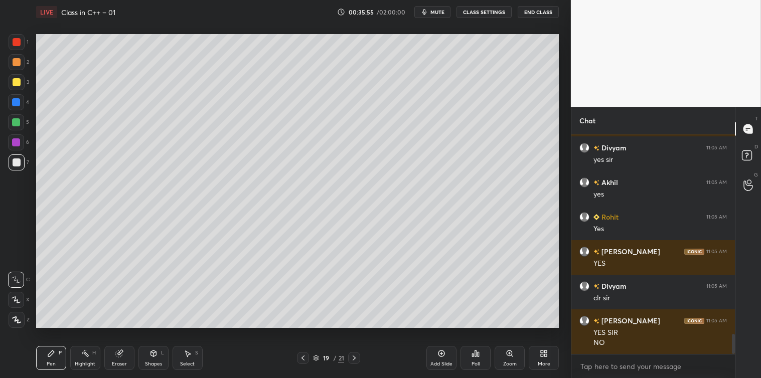
click at [441, 357] on icon at bounding box center [442, 354] width 8 height 8
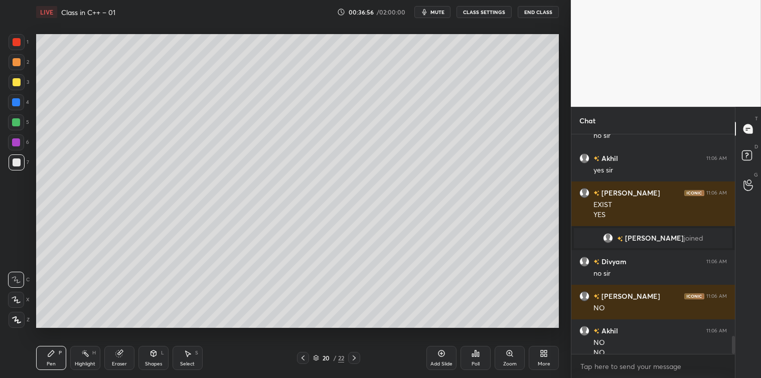
scroll to position [2445, 0]
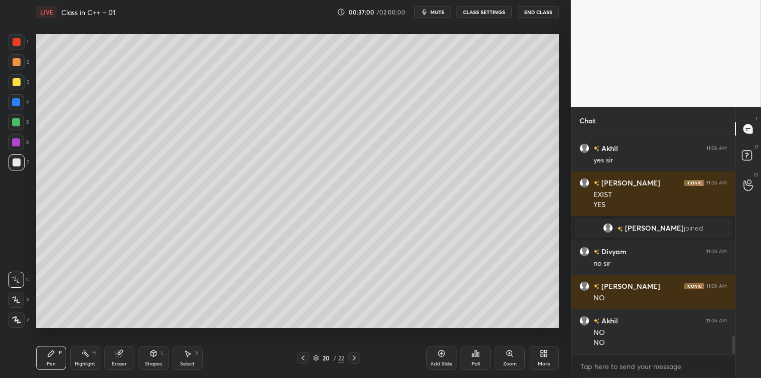
click at [438, 353] on icon at bounding box center [442, 354] width 8 height 8
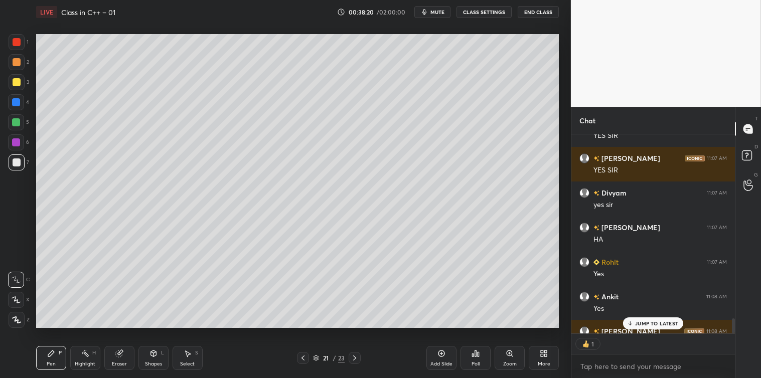
scroll to position [3, 3]
type textarea "x"
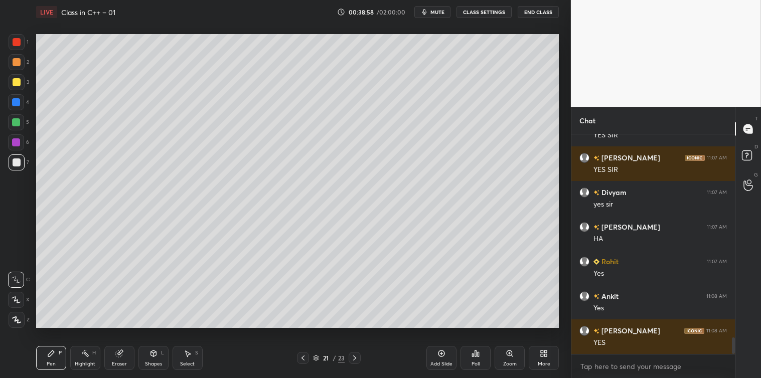
scroll to position [2722, 0]
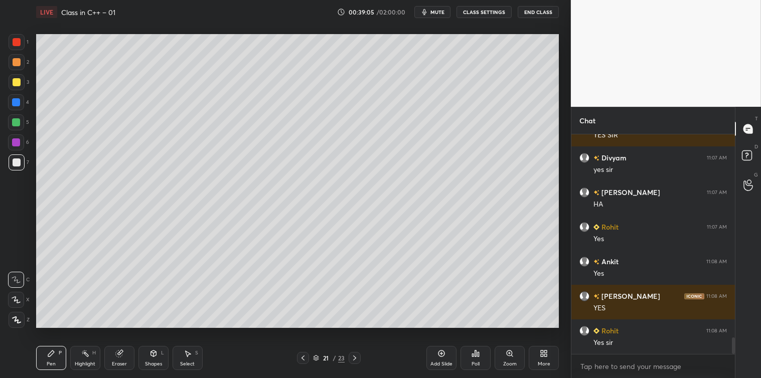
click at [546, 356] on icon at bounding box center [545, 355] width 3 height 3
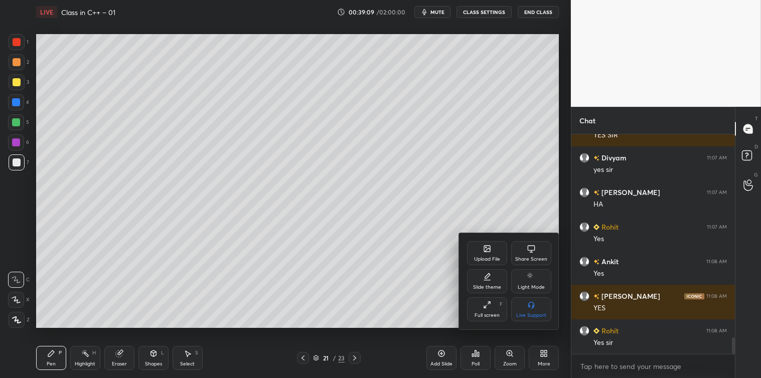
click at [308, 285] on div at bounding box center [380, 189] width 761 height 378
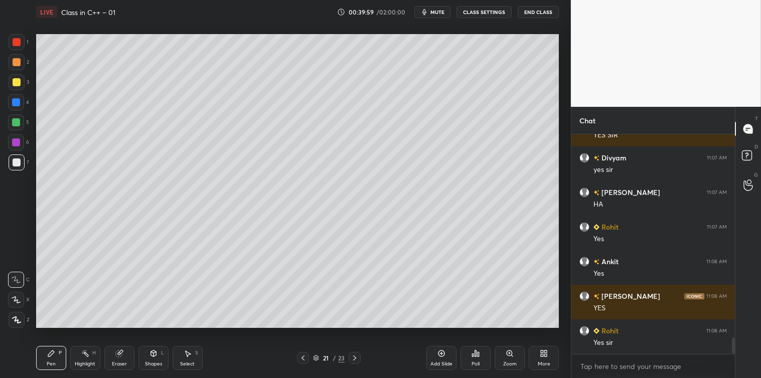
click at [16, 85] on div at bounding box center [17, 82] width 8 height 8
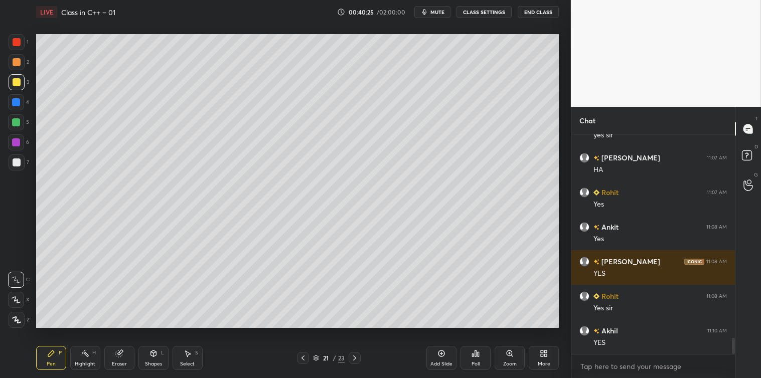
scroll to position [2792, 0]
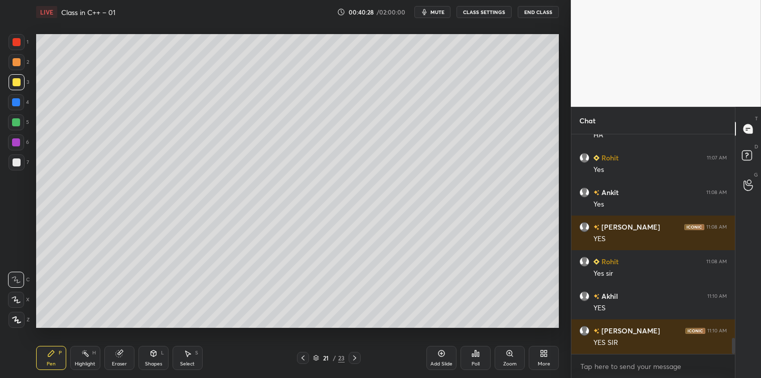
click at [542, 359] on div "More" at bounding box center [544, 358] width 30 height 24
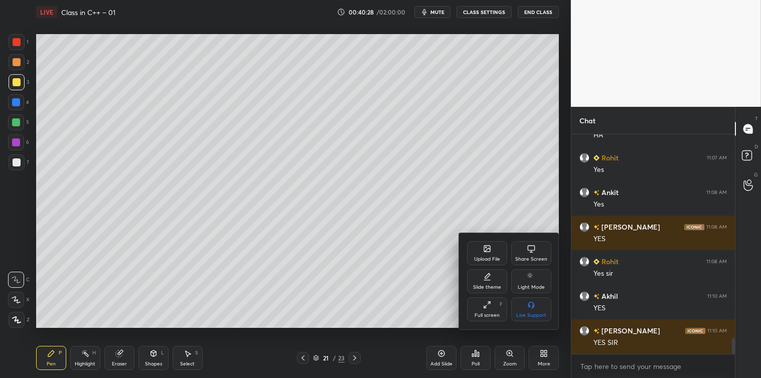
click at [529, 257] on div "Share Screen" at bounding box center [531, 259] width 32 height 5
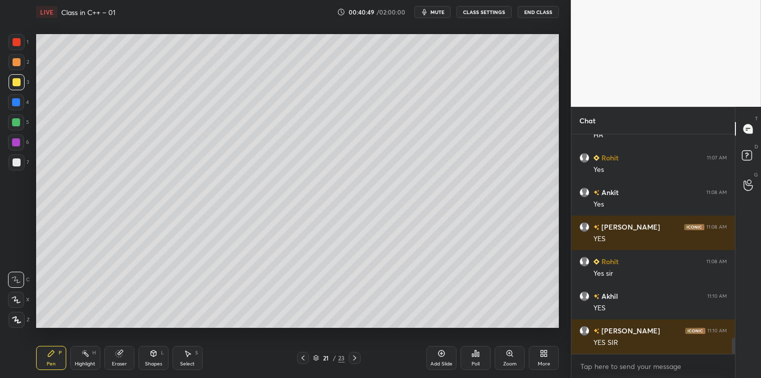
click at [441, 359] on div "Add Slide" at bounding box center [442, 358] width 30 height 24
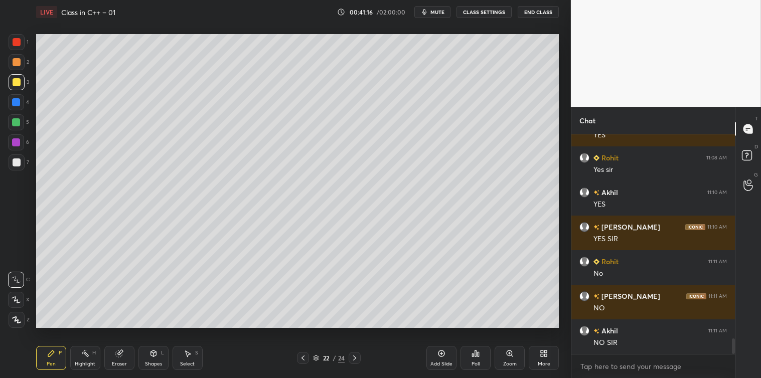
scroll to position [2930, 0]
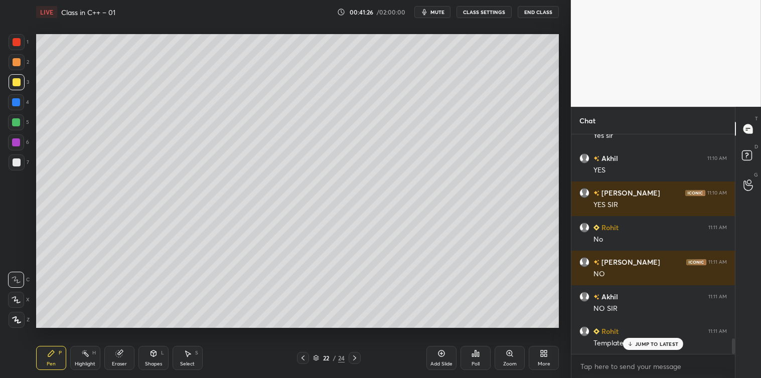
click at [15, 161] on div at bounding box center [17, 163] width 8 height 8
click at [438, 354] on icon at bounding box center [442, 354] width 8 height 8
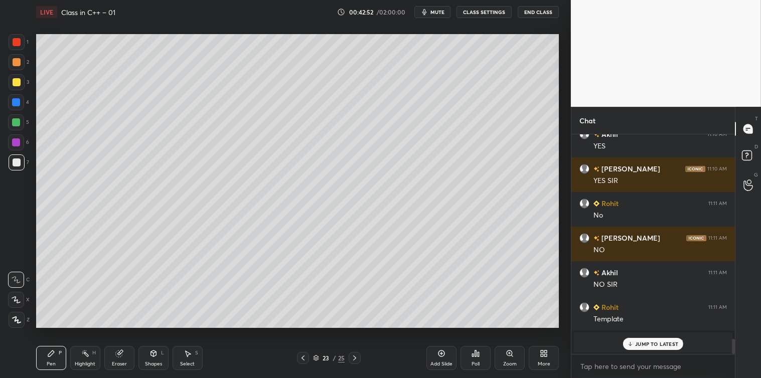
click at [14, 82] on div at bounding box center [17, 82] width 8 height 8
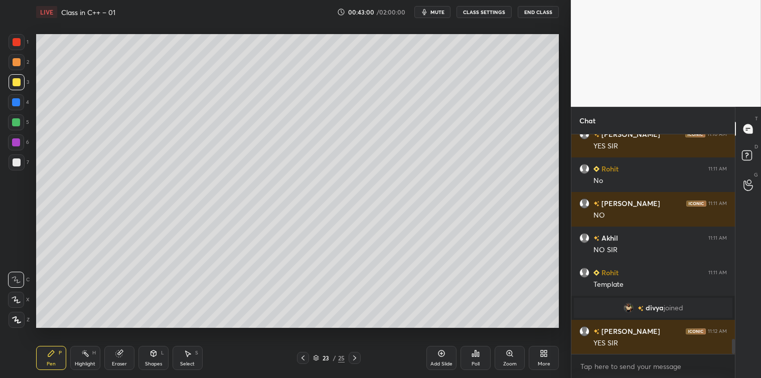
scroll to position [3023, 0]
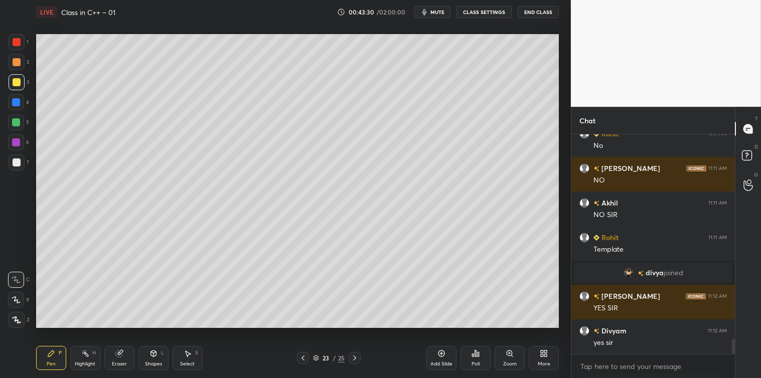
click at [176, 328] on div "Setting up your live class Poll for secs No correct answer Start poll" at bounding box center [297, 181] width 531 height 314
click at [280, 329] on div "Setting up your live class Poll for secs No correct answer Start poll" at bounding box center [297, 181] width 531 height 314
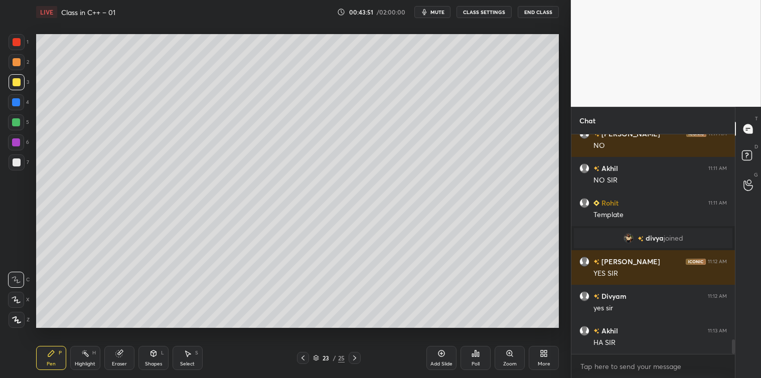
scroll to position [3093, 0]
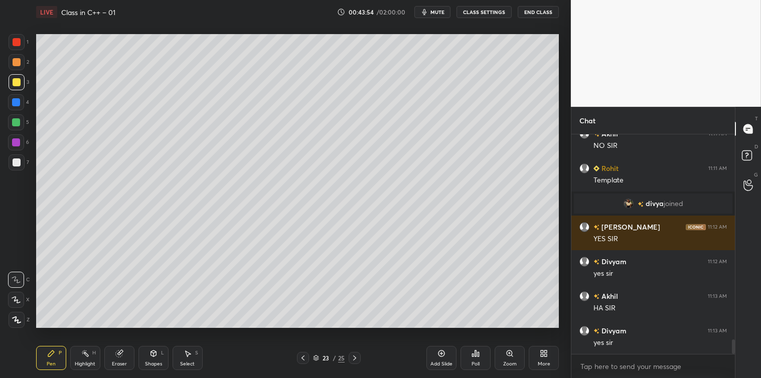
click at [542, 347] on div "More" at bounding box center [544, 358] width 30 height 24
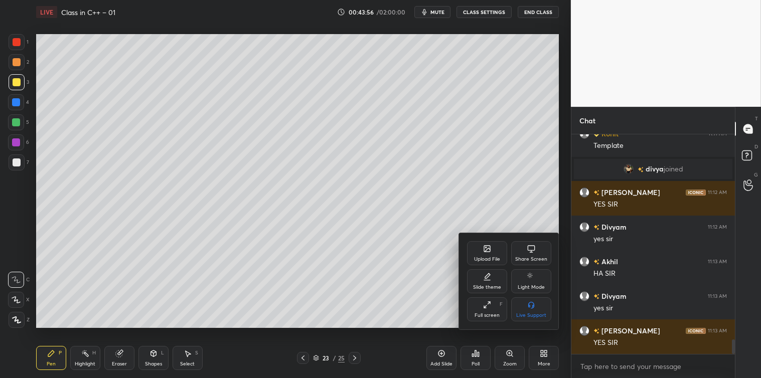
click at [529, 258] on div "Share Screen" at bounding box center [531, 259] width 32 height 5
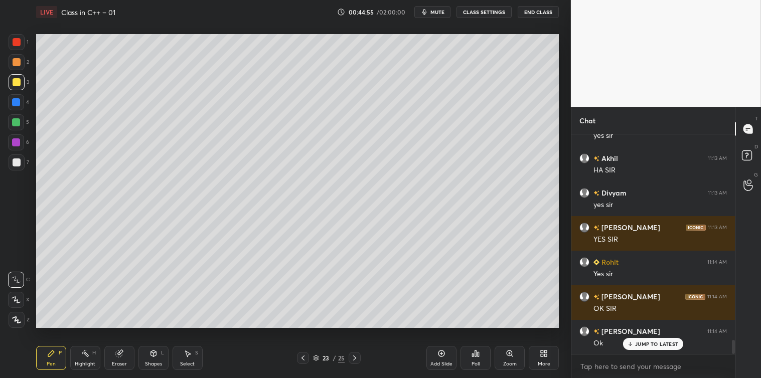
scroll to position [3265, 0]
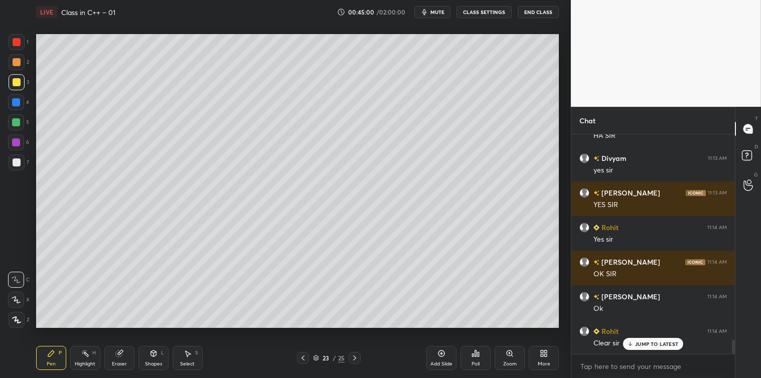
click at [440, 356] on icon at bounding box center [442, 354] width 7 height 7
click at [13, 160] on div at bounding box center [17, 163] width 8 height 8
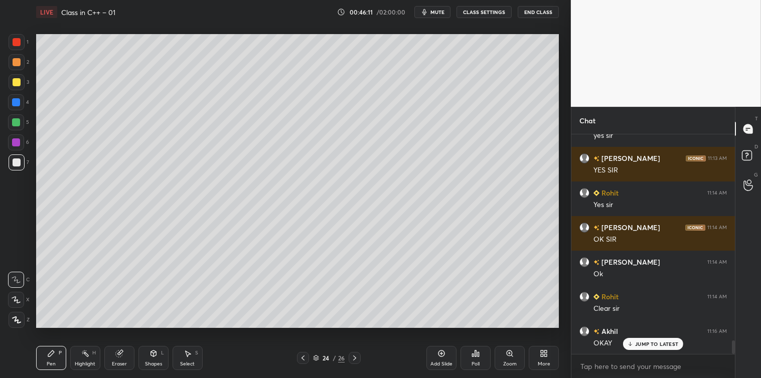
click at [439, 352] on icon at bounding box center [442, 354] width 8 height 8
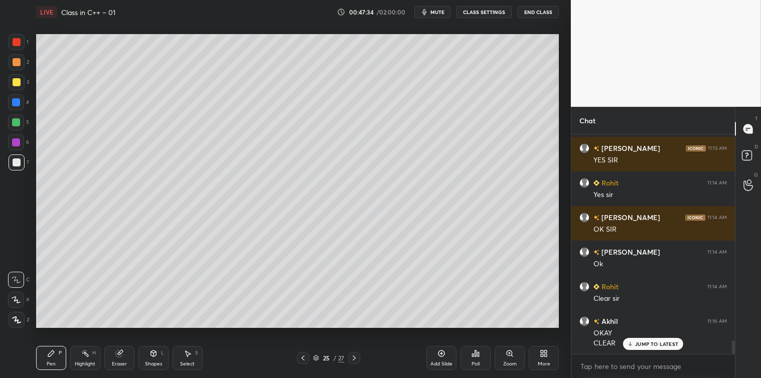
scroll to position [3345, 0]
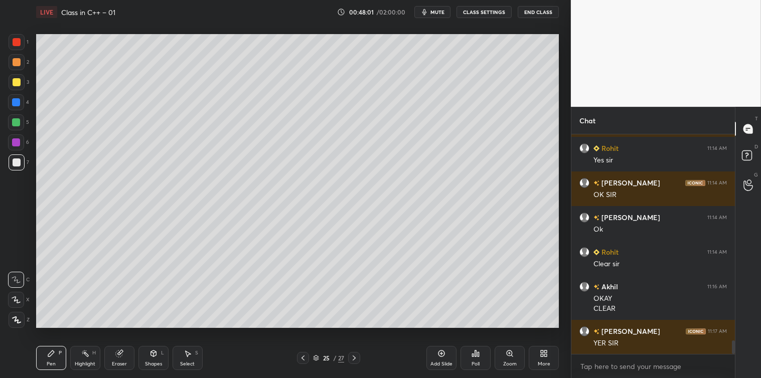
click at [475, 357] on icon at bounding box center [476, 354] width 2 height 6
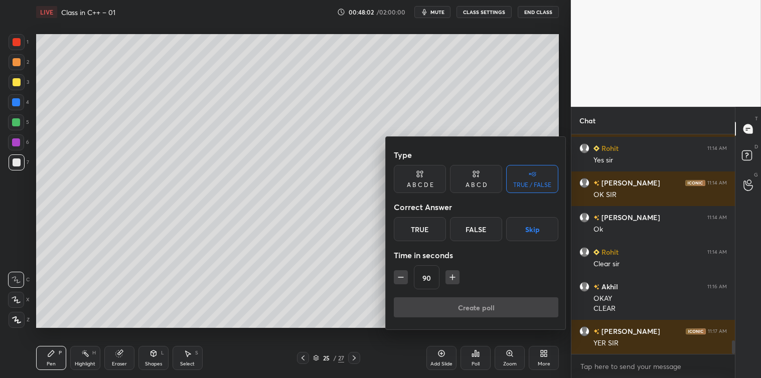
click at [402, 279] on icon "button" at bounding box center [401, 277] width 10 height 10
click at [403, 280] on icon "button" at bounding box center [401, 277] width 10 height 10
type input "60"
click at [432, 234] on div "True" at bounding box center [420, 229] width 52 height 24
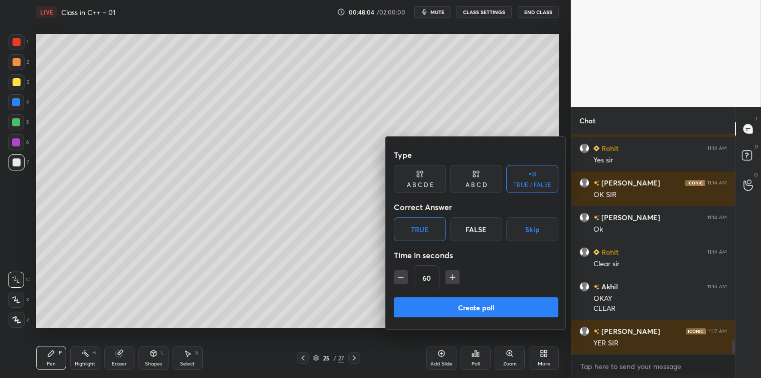
click at [487, 310] on button "Create poll" at bounding box center [476, 308] width 165 height 20
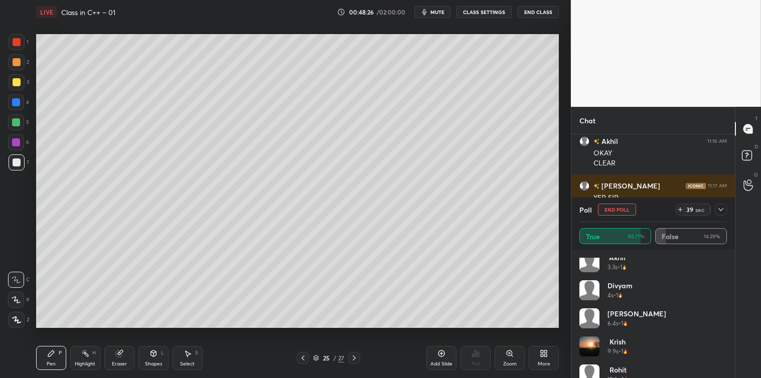
scroll to position [48, 0]
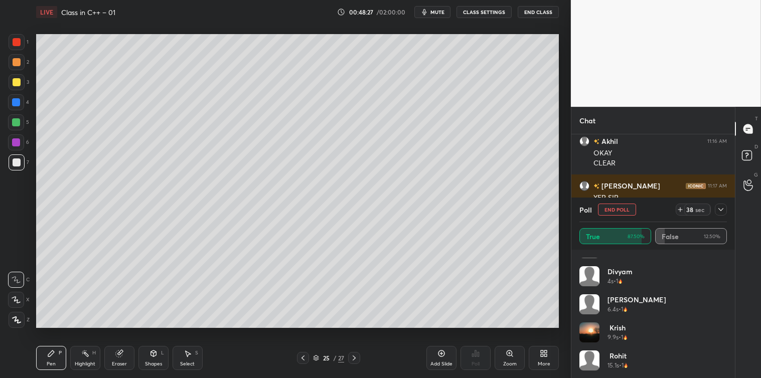
click at [725, 207] on icon at bounding box center [721, 210] width 8 height 8
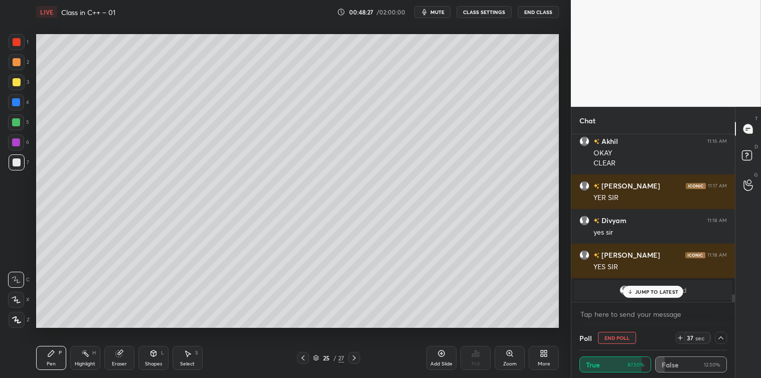
scroll to position [0, 0]
click at [669, 289] on p "JUMP TO LATEST" at bounding box center [656, 292] width 43 height 6
click at [619, 315] on textarea at bounding box center [654, 315] width 148 height 16
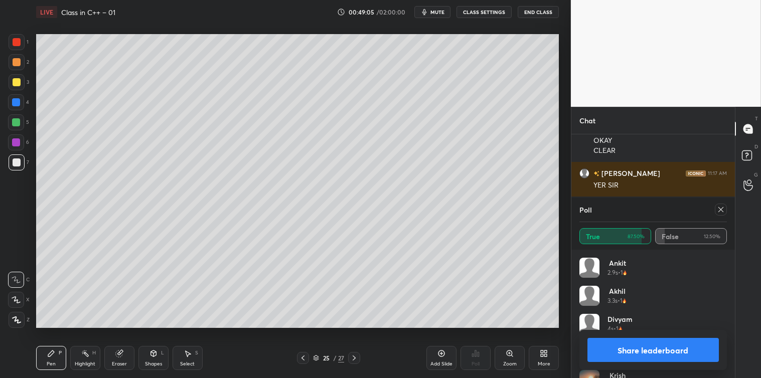
scroll to position [117, 145]
click at [721, 211] on icon at bounding box center [721, 209] width 5 height 5
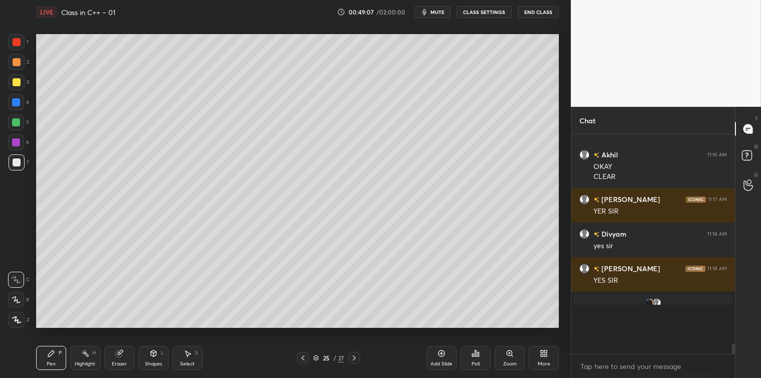
scroll to position [233, 161]
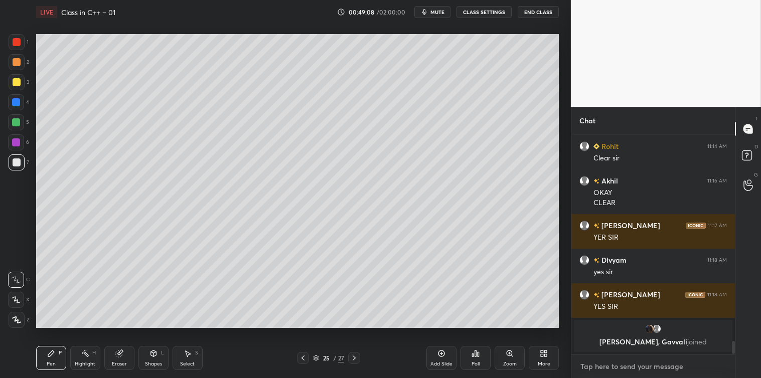
click at [602, 372] on textarea at bounding box center [654, 367] width 148 height 16
click at [649, 330] on img "grid" at bounding box center [650, 329] width 10 height 10
click at [620, 375] on div "x" at bounding box center [654, 367] width 164 height 24
click at [442, 353] on icon at bounding box center [441, 353] width 3 height 3
click at [192, 356] on div "Select S" at bounding box center [188, 358] width 30 height 24
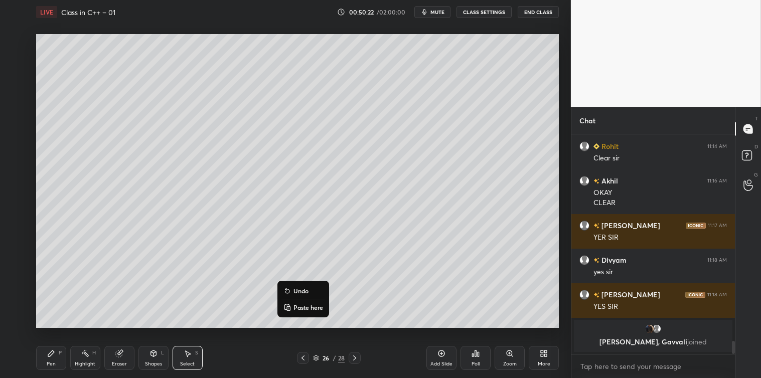
click at [384, 259] on div "0 ° Undo Copy Paste here Duplicate Duplicate to new slide Delete" at bounding box center [297, 181] width 523 height 294
click at [57, 359] on div "Pen P" at bounding box center [51, 358] width 30 height 24
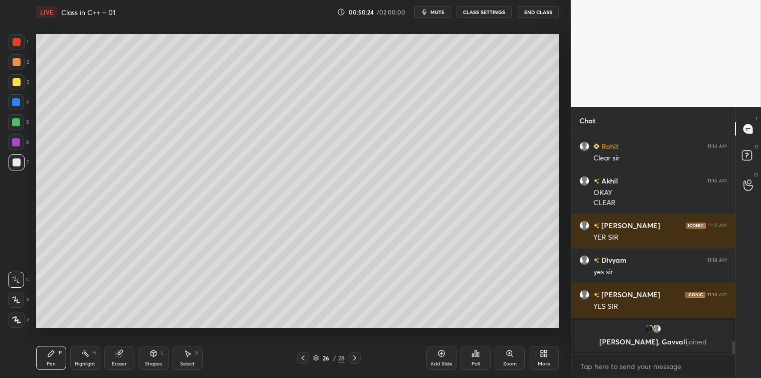
click at [9, 83] on div at bounding box center [17, 82] width 16 height 16
click at [19, 167] on div at bounding box center [17, 163] width 16 height 16
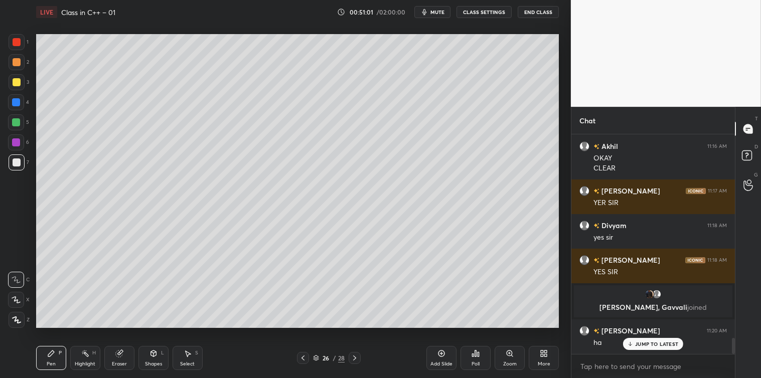
scroll to position [2762, 0]
click at [16, 84] on div at bounding box center [17, 82] width 8 height 8
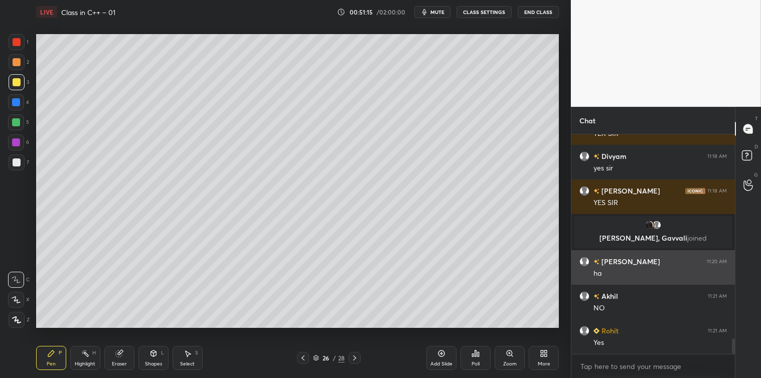
scroll to position [2867, 0]
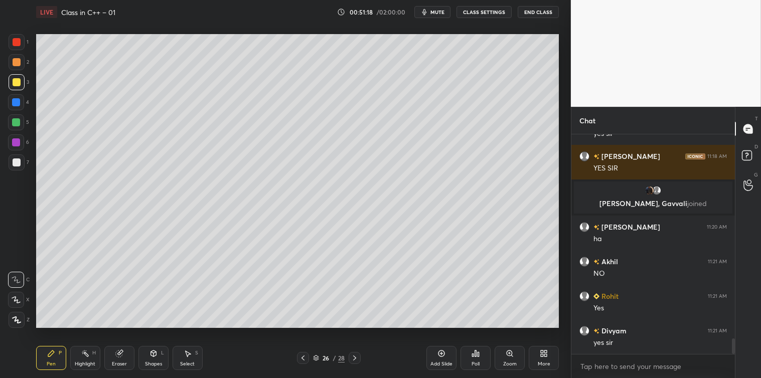
click at [535, 353] on div "More" at bounding box center [544, 358] width 30 height 24
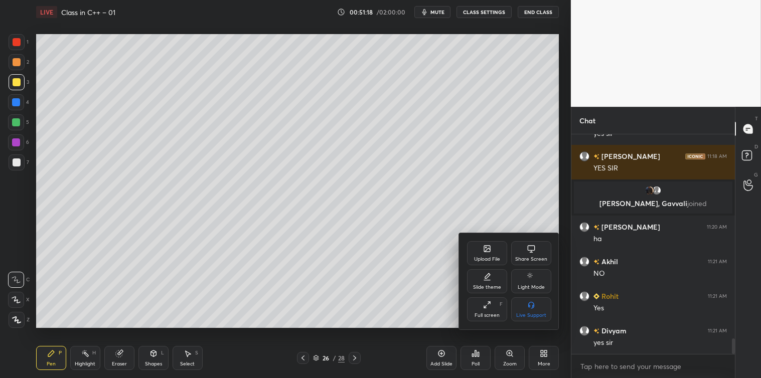
scroll to position [2901, 0]
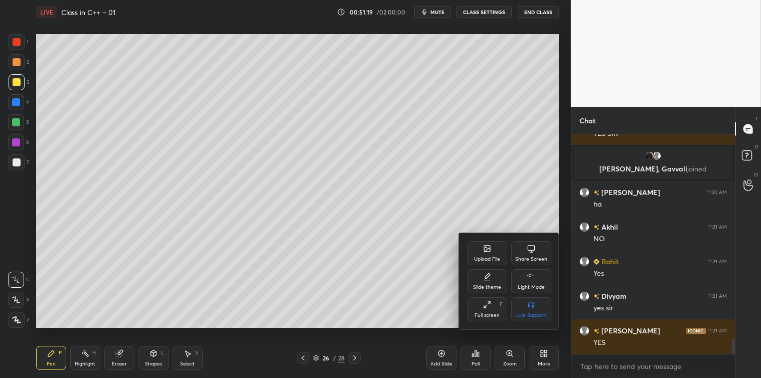
click at [529, 250] on icon at bounding box center [532, 248] width 8 height 6
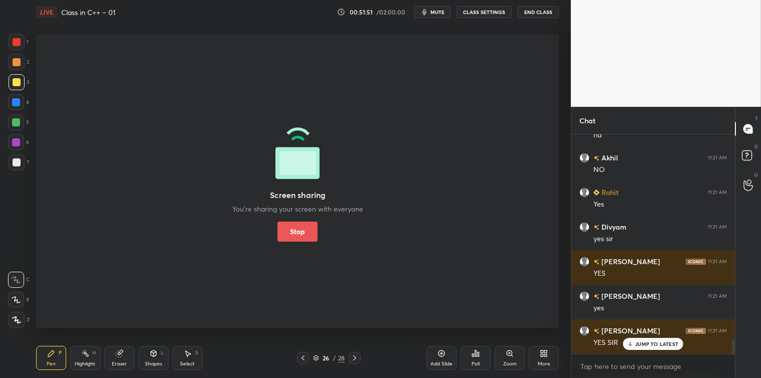
scroll to position [3005, 0]
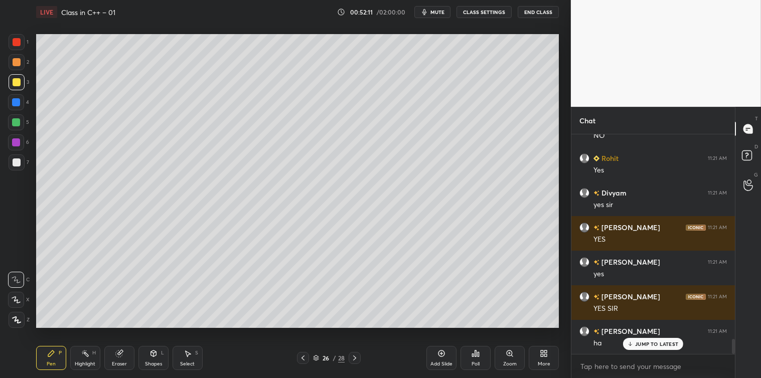
click at [438, 356] on icon at bounding box center [442, 354] width 8 height 8
click at [16, 163] on div at bounding box center [17, 163] width 8 height 8
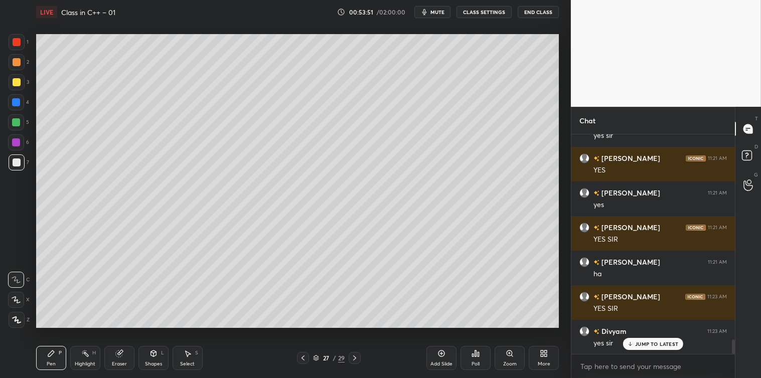
scroll to position [3109, 0]
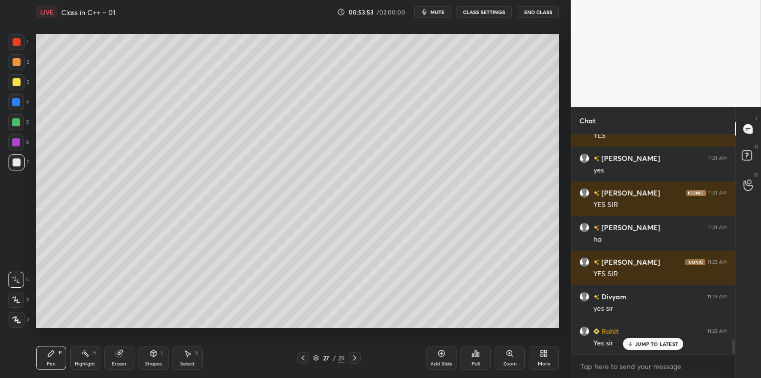
click at [549, 360] on div "More" at bounding box center [544, 358] width 30 height 24
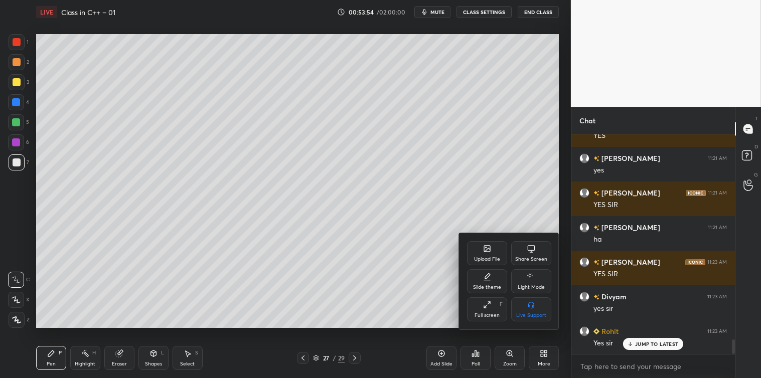
click at [532, 257] on div "Share Screen" at bounding box center [531, 259] width 32 height 5
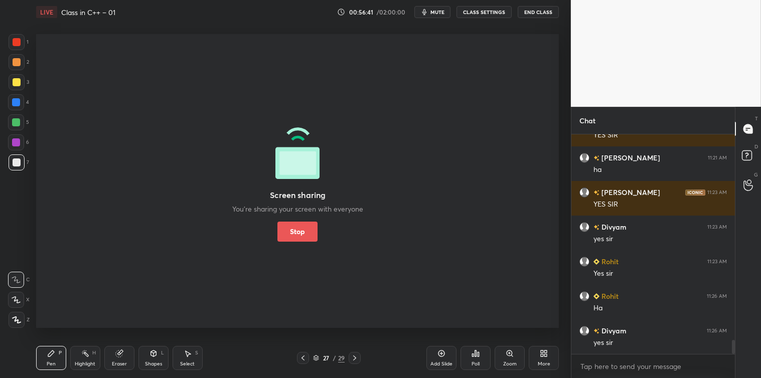
scroll to position [3213, 0]
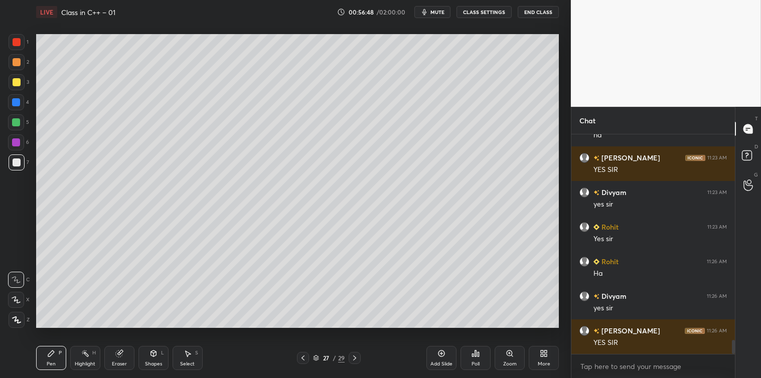
click at [442, 352] on icon at bounding box center [442, 354] width 8 height 8
click at [153, 358] on div "Shapes L" at bounding box center [153, 358] width 30 height 24
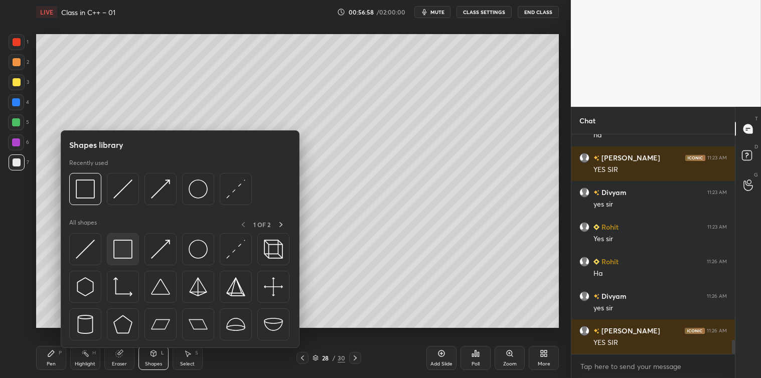
click at [128, 260] on div at bounding box center [123, 249] width 32 height 32
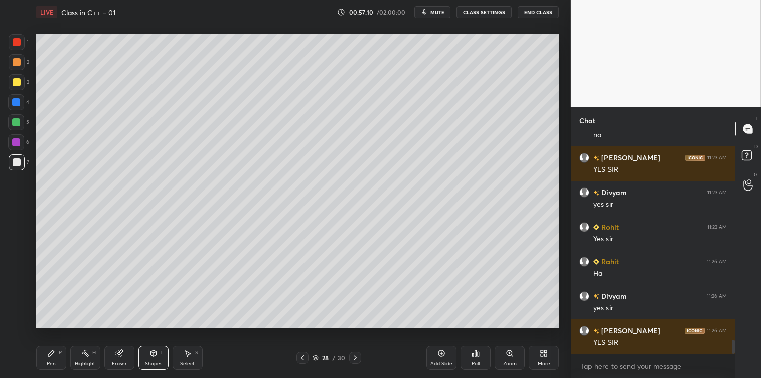
click at [52, 356] on icon at bounding box center [51, 354] width 8 height 8
click at [16, 82] on div at bounding box center [17, 82] width 8 height 8
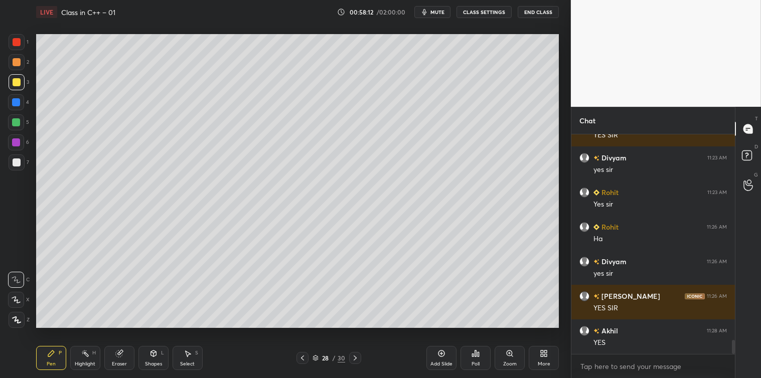
click at [435, 348] on div "Add Slide" at bounding box center [442, 358] width 30 height 24
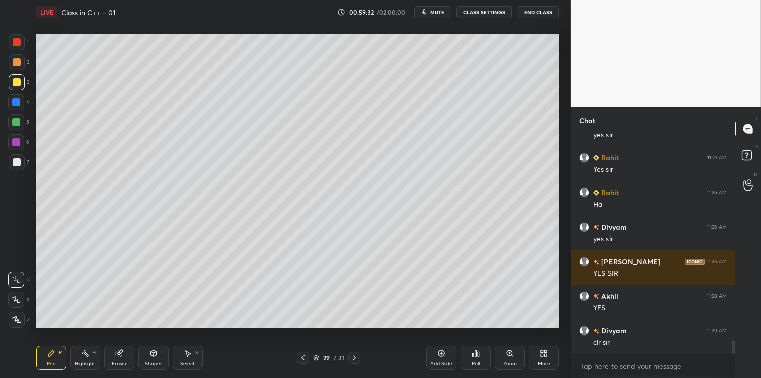
scroll to position [3317, 0]
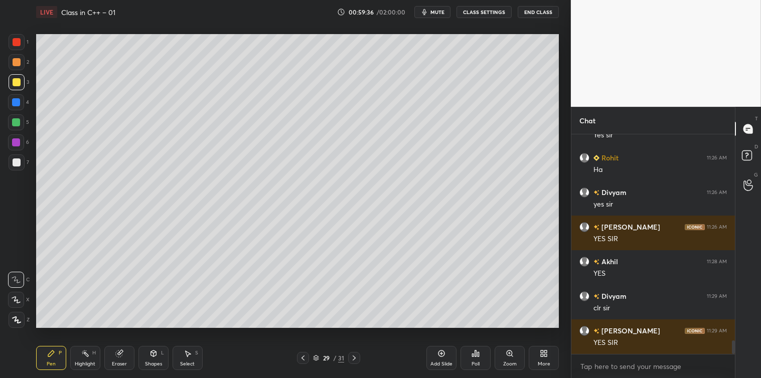
click at [541, 354] on icon at bounding box center [544, 354] width 8 height 8
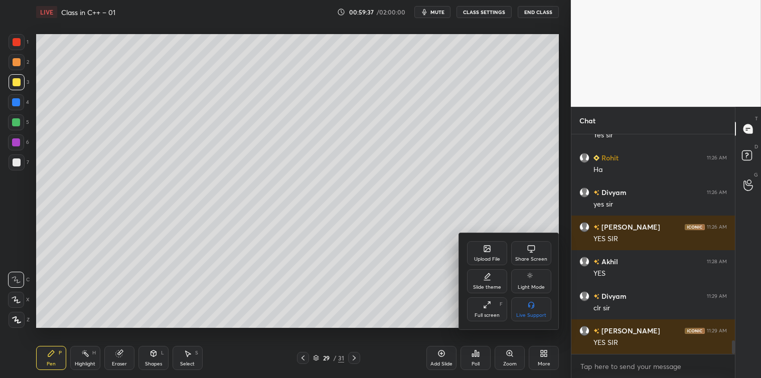
click at [525, 252] on div "Share Screen" at bounding box center [531, 253] width 40 height 24
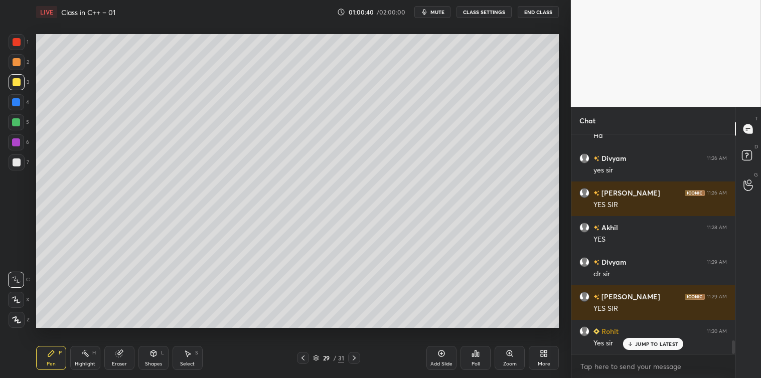
scroll to position [3386, 0]
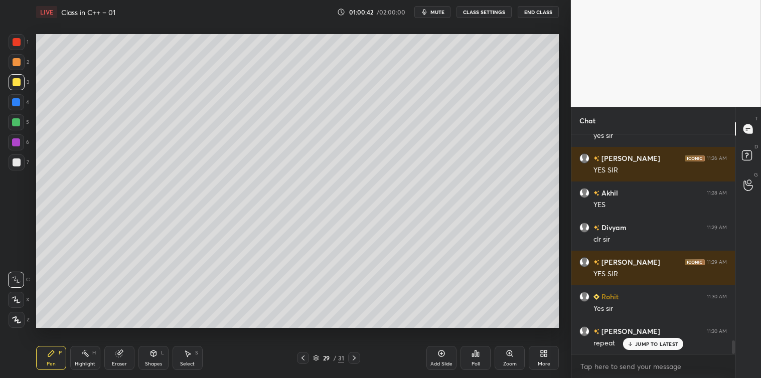
click at [646, 346] on p "JUMP TO LATEST" at bounding box center [656, 344] width 43 height 6
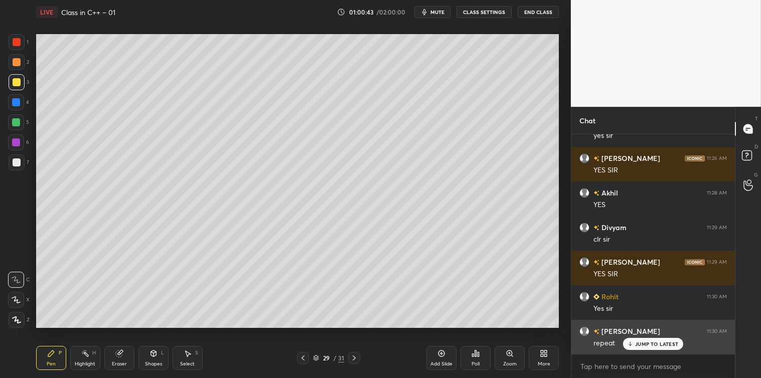
scroll to position [3420, 0]
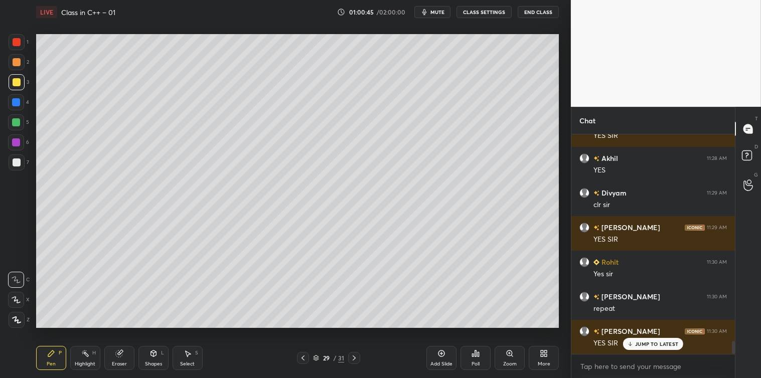
click at [639, 339] on div "JUMP TO LATEST" at bounding box center [653, 344] width 60 height 12
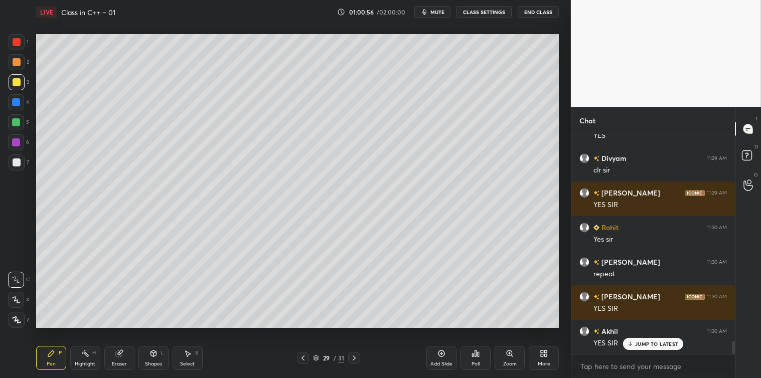
click at [654, 342] on p "JUMP TO LATEST" at bounding box center [656, 344] width 43 height 6
click at [440, 357] on icon at bounding box center [442, 354] width 8 height 8
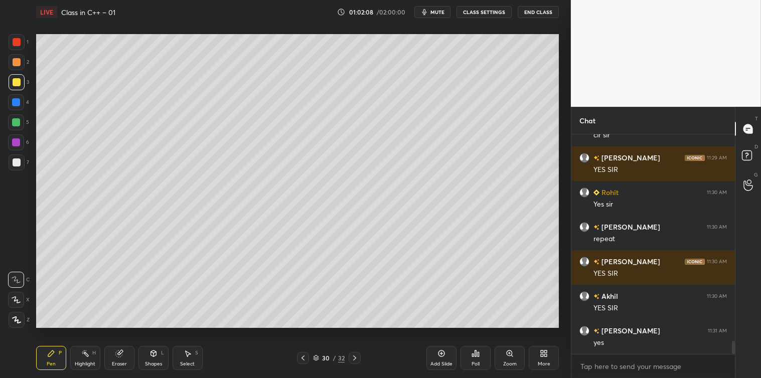
scroll to position [3525, 0]
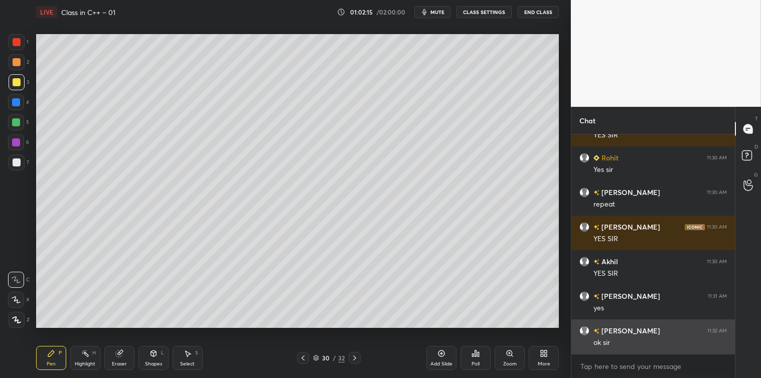
click at [601, 337] on div "ok sir" at bounding box center [660, 342] width 133 height 12
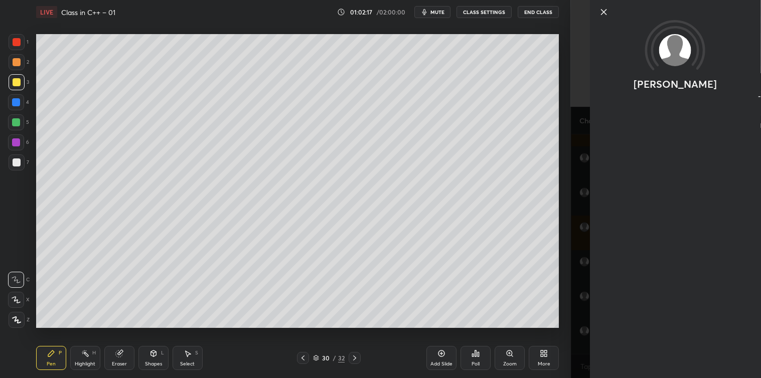
click at [604, 12] on icon at bounding box center [603, 12] width 5 height 5
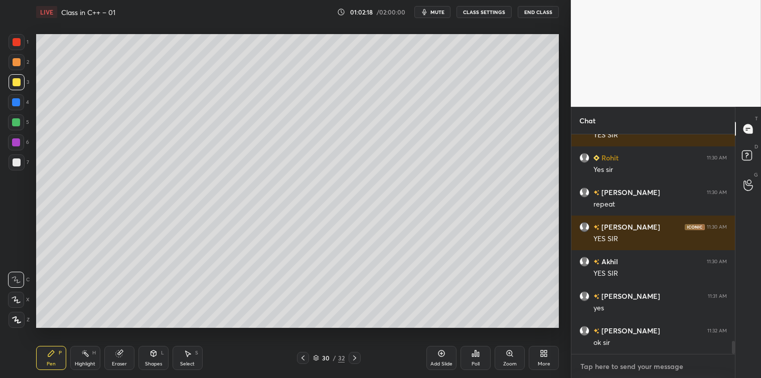
click at [588, 362] on textarea at bounding box center [654, 367] width 148 height 16
click at [15, 165] on div at bounding box center [17, 163] width 8 height 8
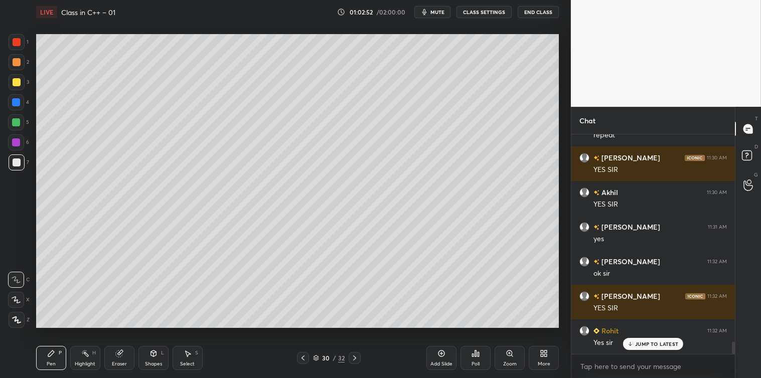
scroll to position [3637, 0]
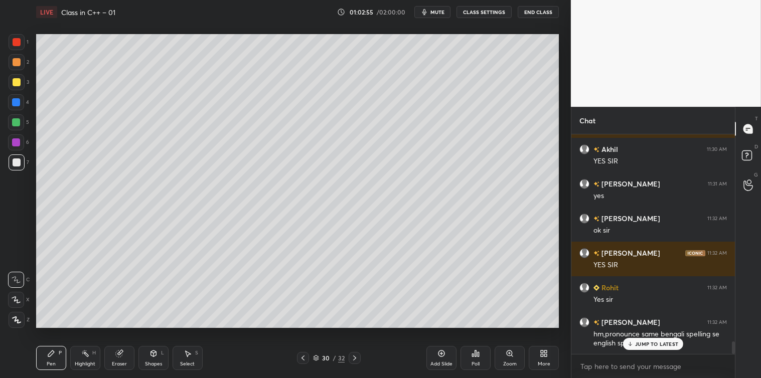
click at [644, 347] on p "JUMP TO LATEST" at bounding box center [656, 344] width 43 height 6
click at [626, 368] on textarea at bounding box center [654, 367] width 148 height 16
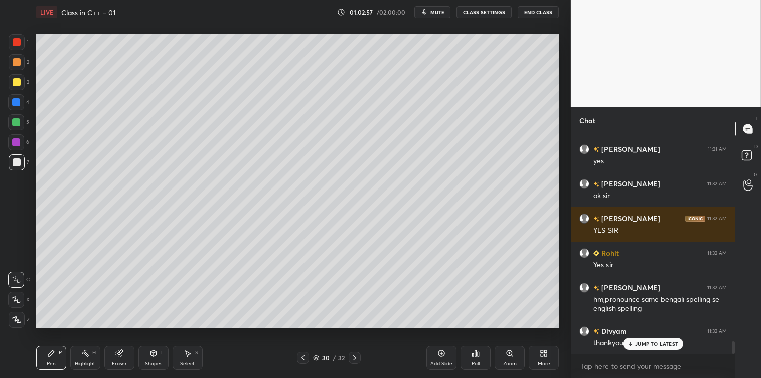
click at [649, 339] on div "JUMP TO LATEST" at bounding box center [653, 344] width 60 height 12
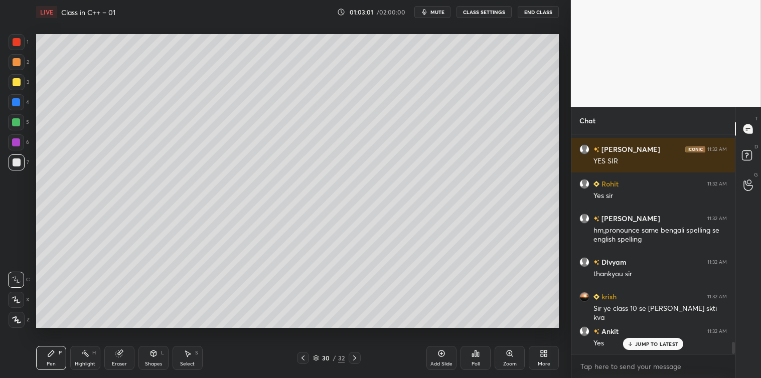
scroll to position [3776, 0]
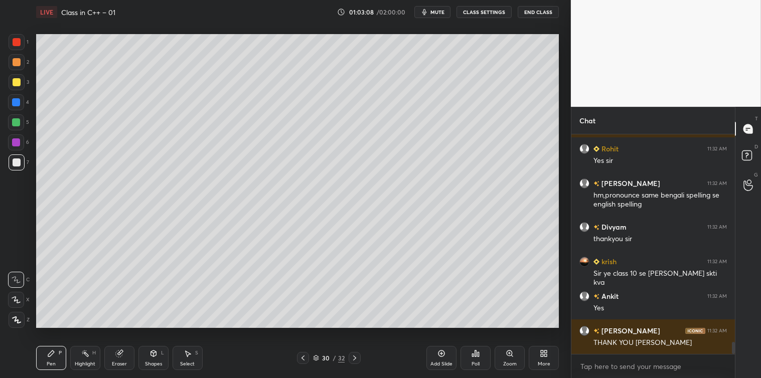
click at [531, 13] on button "End Class" at bounding box center [538, 12] width 41 height 12
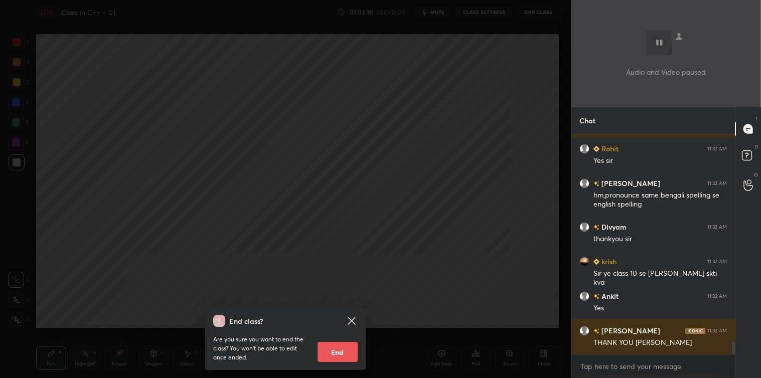
click at [330, 348] on button "End" at bounding box center [338, 352] width 40 height 20
type textarea "x"
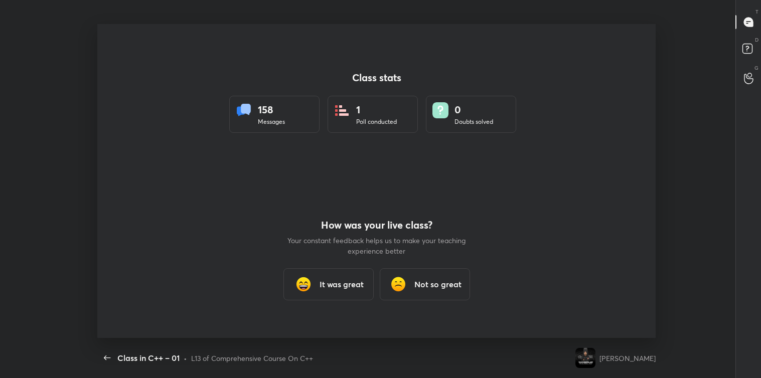
scroll to position [0, 0]
click at [339, 273] on div "It was great" at bounding box center [329, 284] width 90 height 32
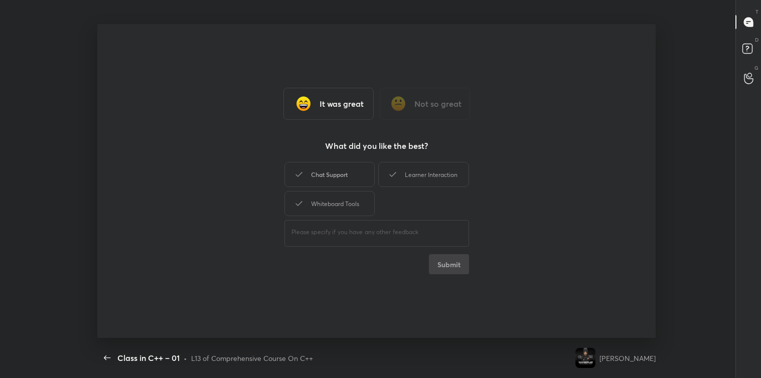
click at [343, 177] on div "Chat Support" at bounding box center [330, 174] width 90 height 25
click at [393, 173] on icon at bounding box center [393, 175] width 12 height 12
click at [354, 194] on div "Whiteboard Tools" at bounding box center [330, 203] width 90 height 25
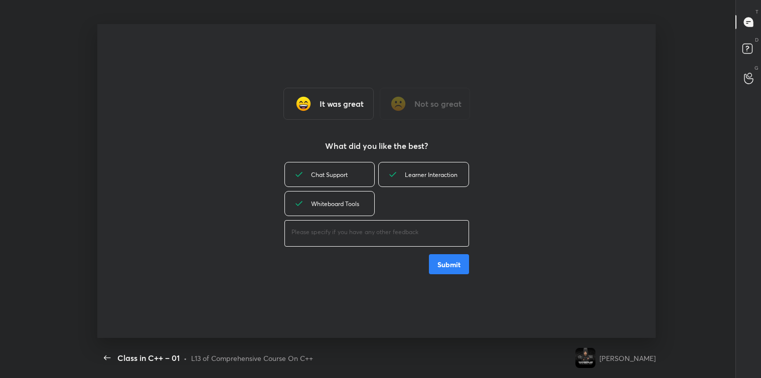
click at [332, 230] on textarea at bounding box center [377, 233] width 171 height 10
type textarea "great"
click at [454, 268] on button "Submit" at bounding box center [449, 264] width 40 height 20
